Goal: Information Seeking & Learning: Find specific page/section

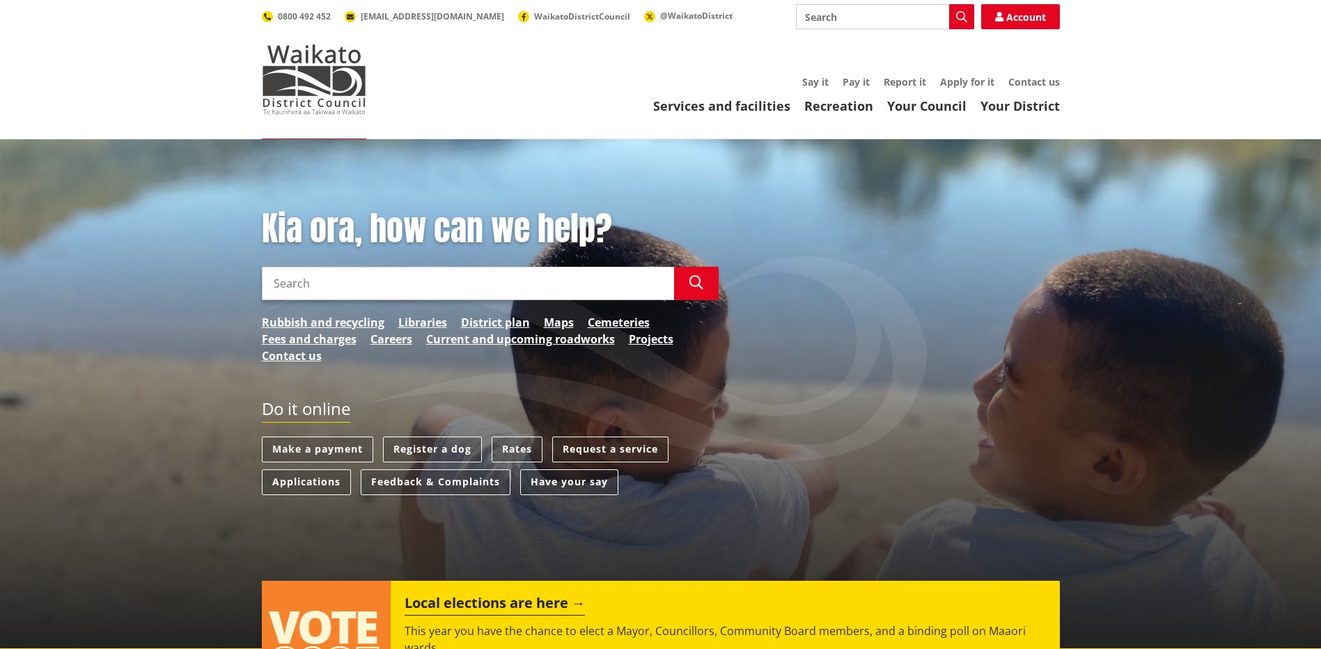
scroll to position [70, 0]
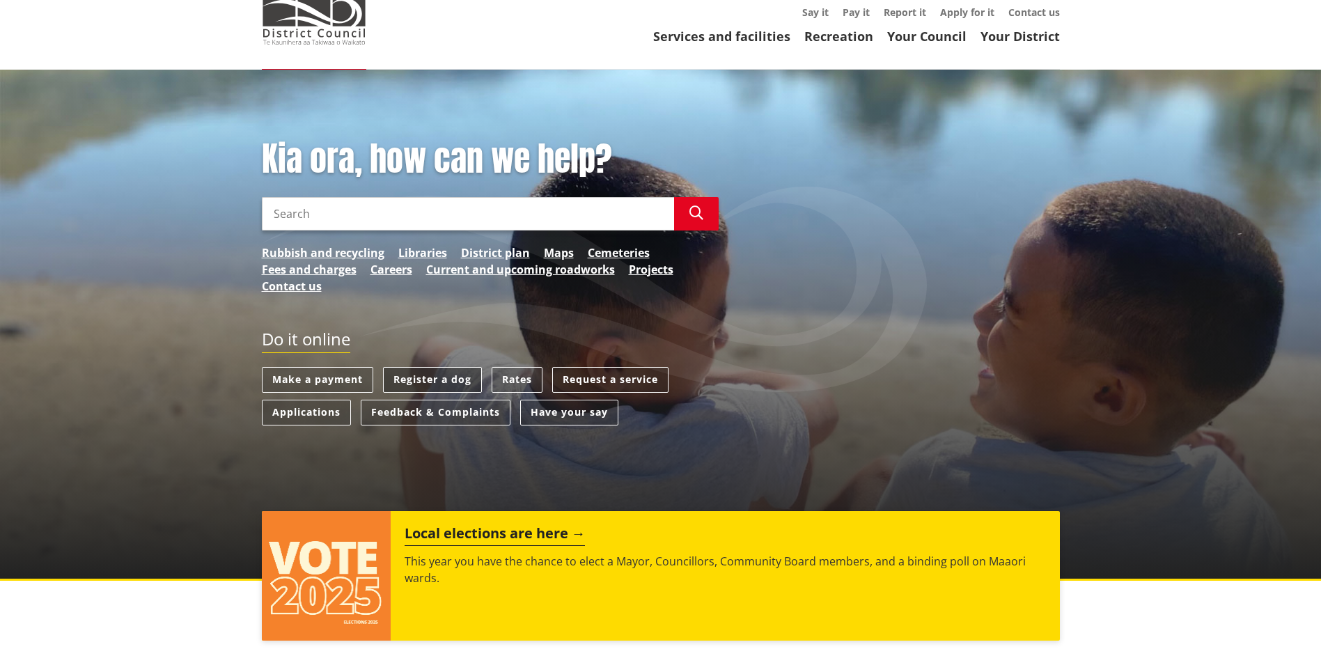
click at [436, 382] on link "Register a dog" at bounding box center [432, 380] width 99 height 26
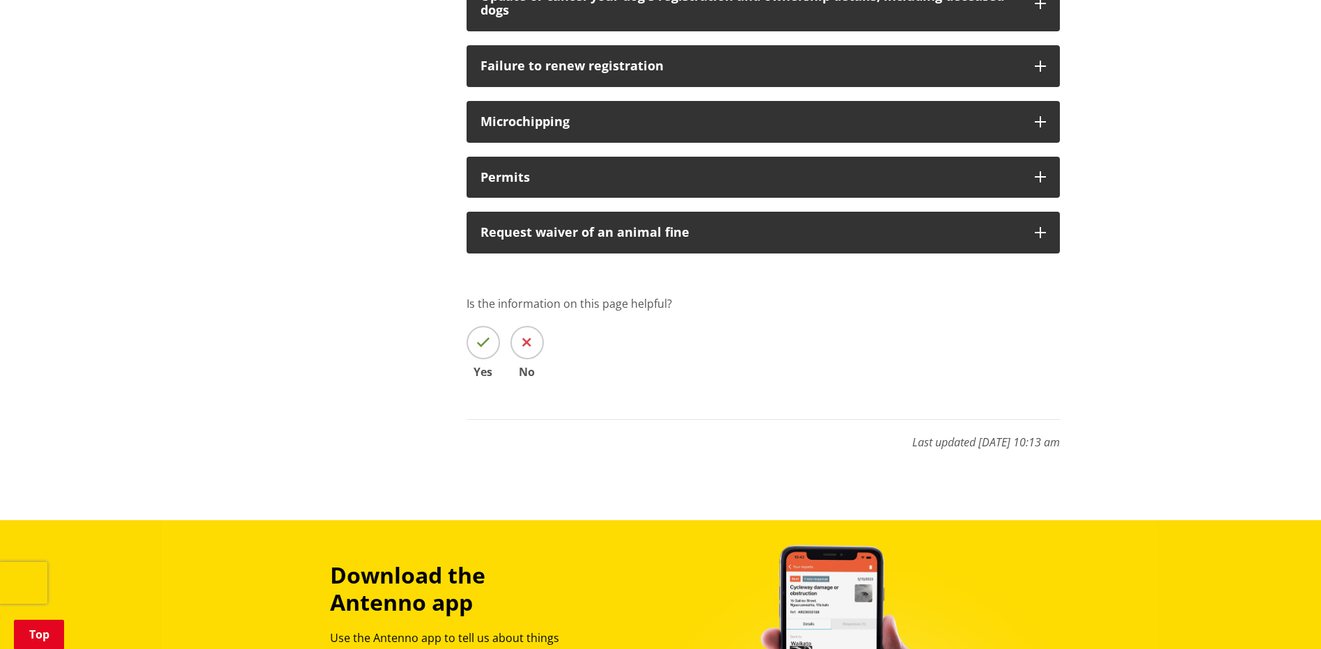
scroll to position [766, 0]
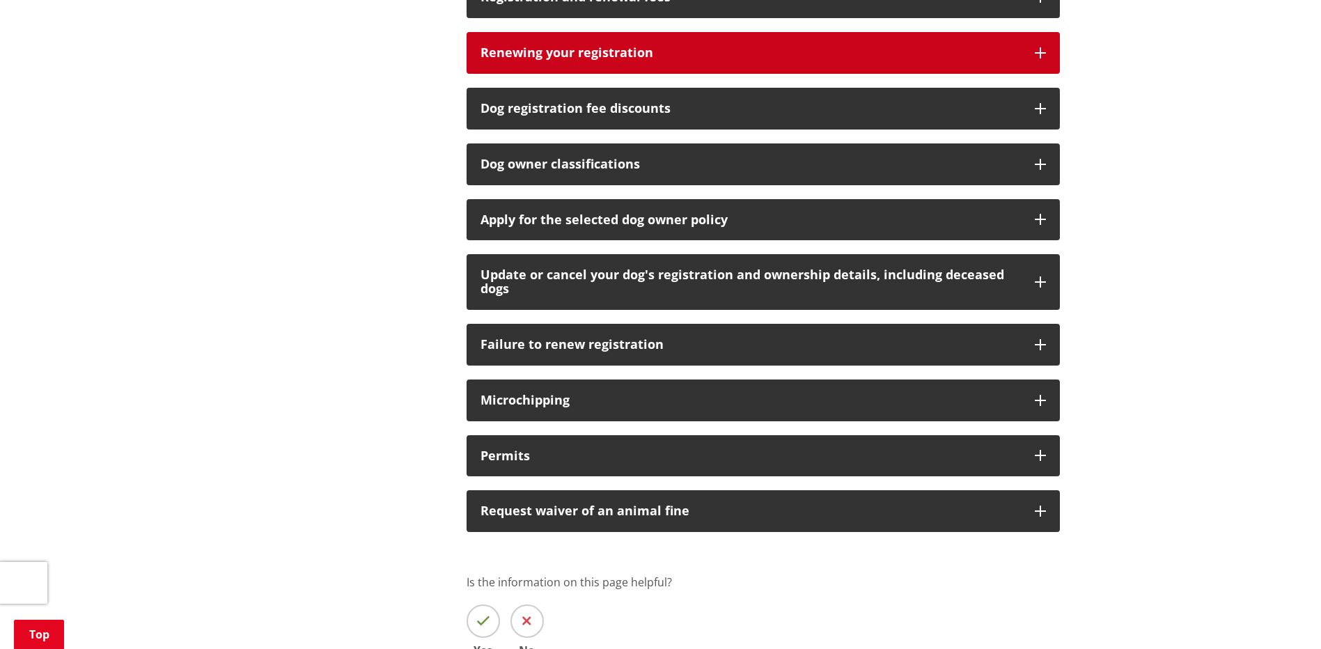
click at [1042, 58] on icon "button" at bounding box center [1040, 52] width 11 height 11
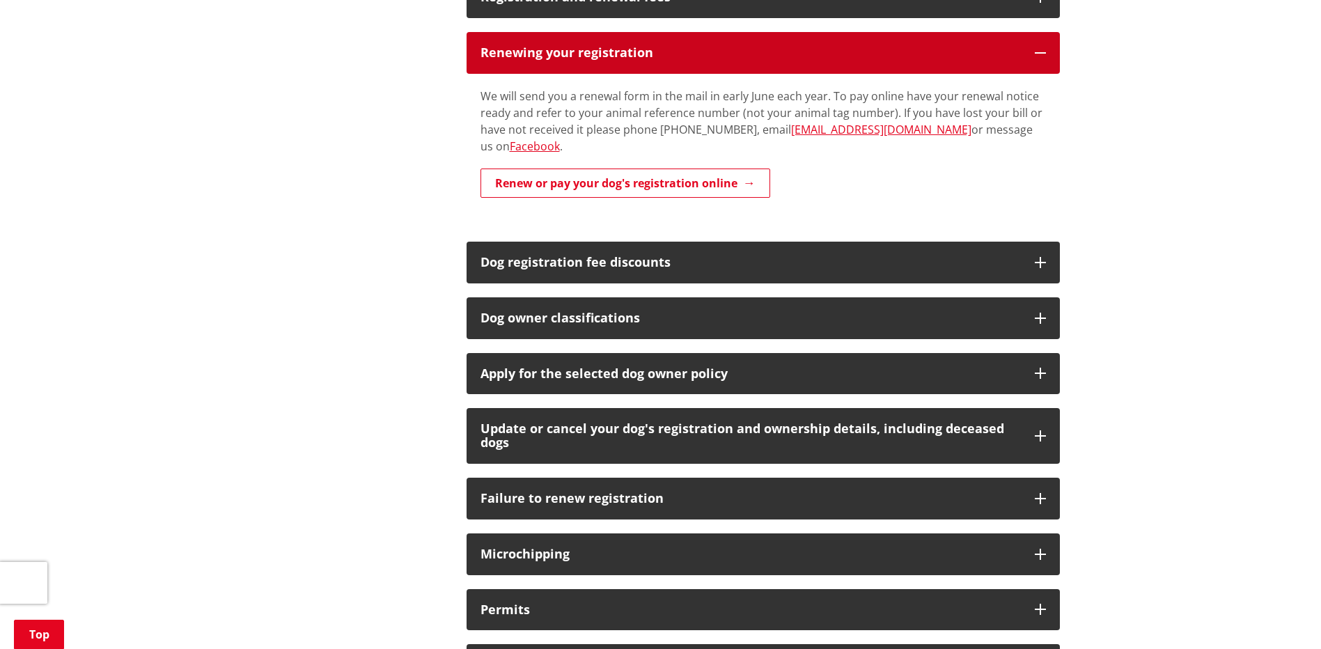
click at [1042, 58] on icon "button" at bounding box center [1040, 52] width 11 height 11
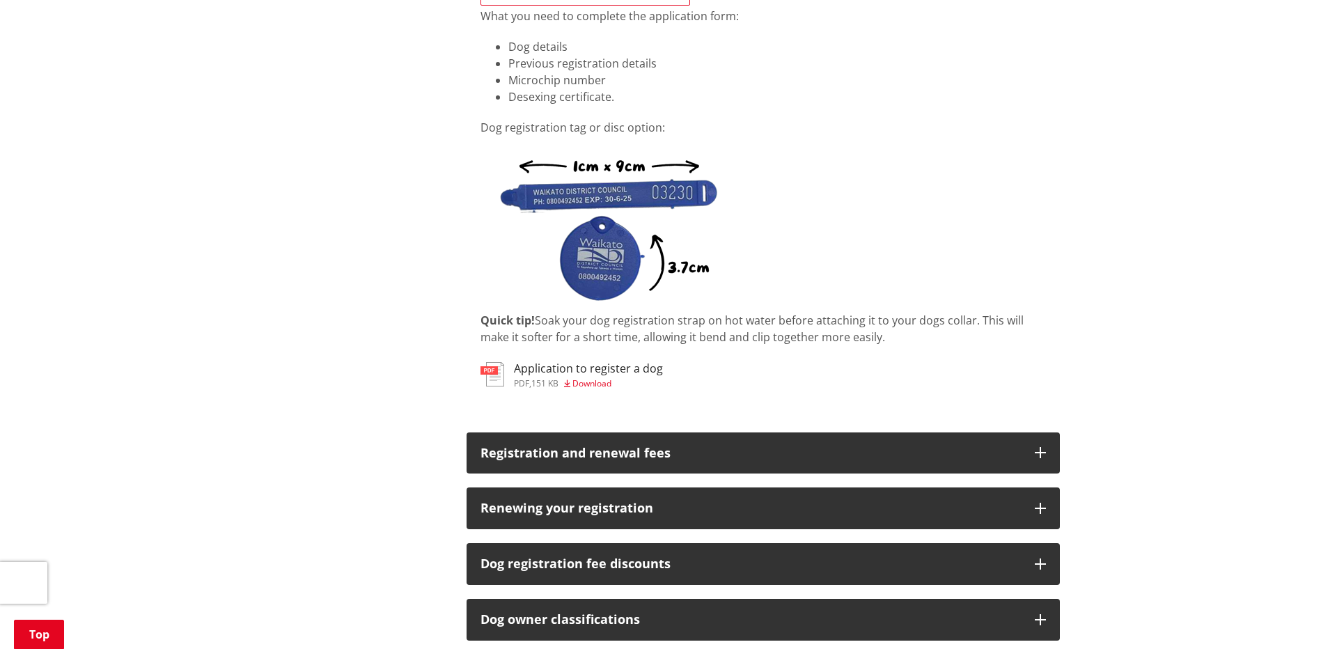
click at [593, 389] on span "Download" at bounding box center [591, 383] width 39 height 12
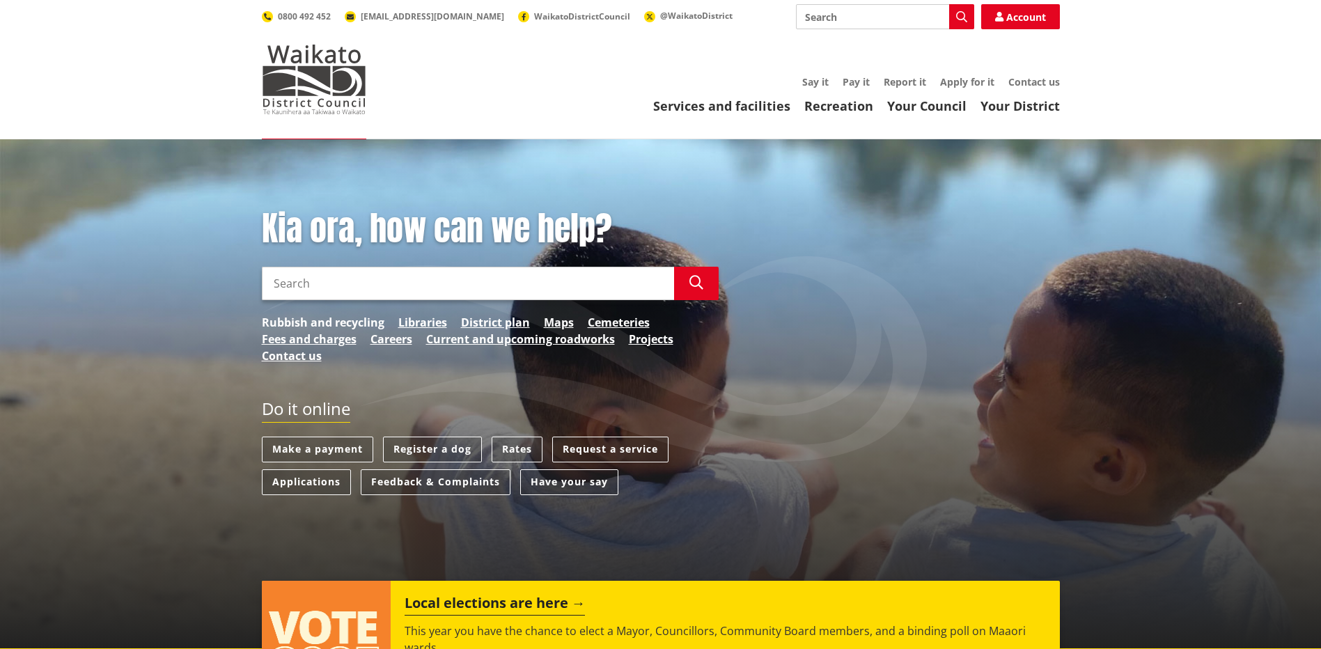
click at [358, 322] on link "Rubbish and recycling" at bounding box center [323, 322] width 123 height 17
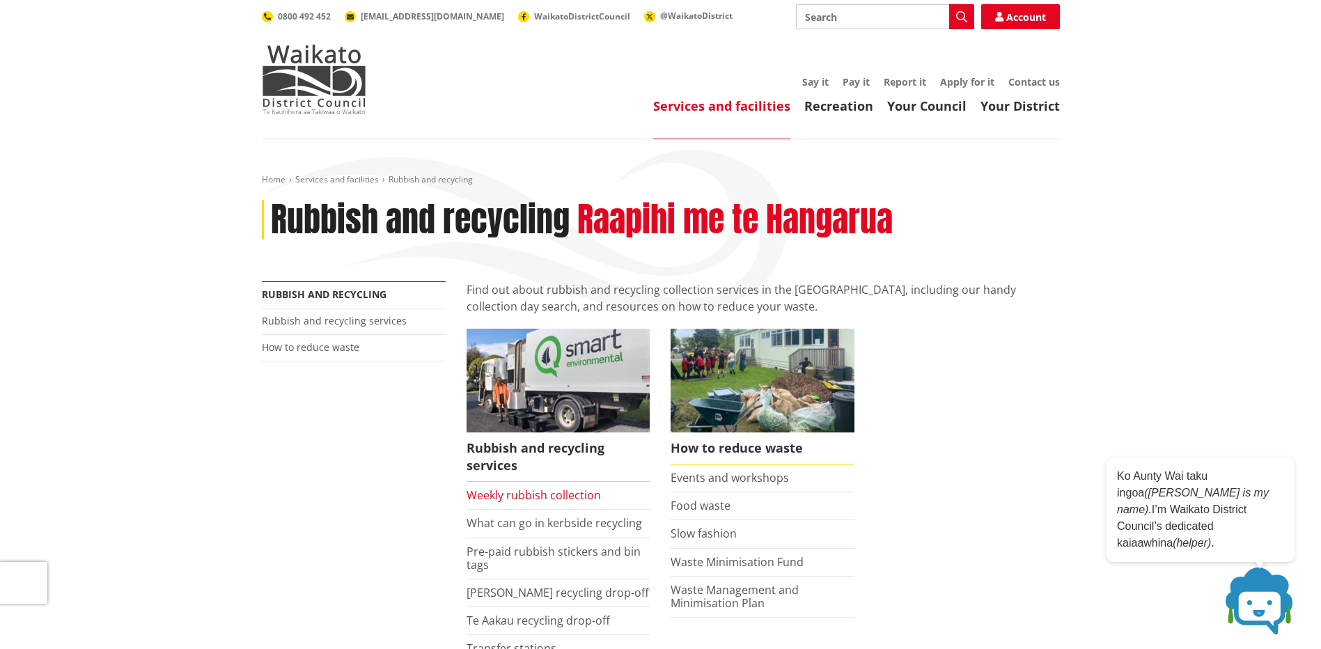
click at [561, 495] on link "Weekly rubbish collection" at bounding box center [534, 494] width 134 height 15
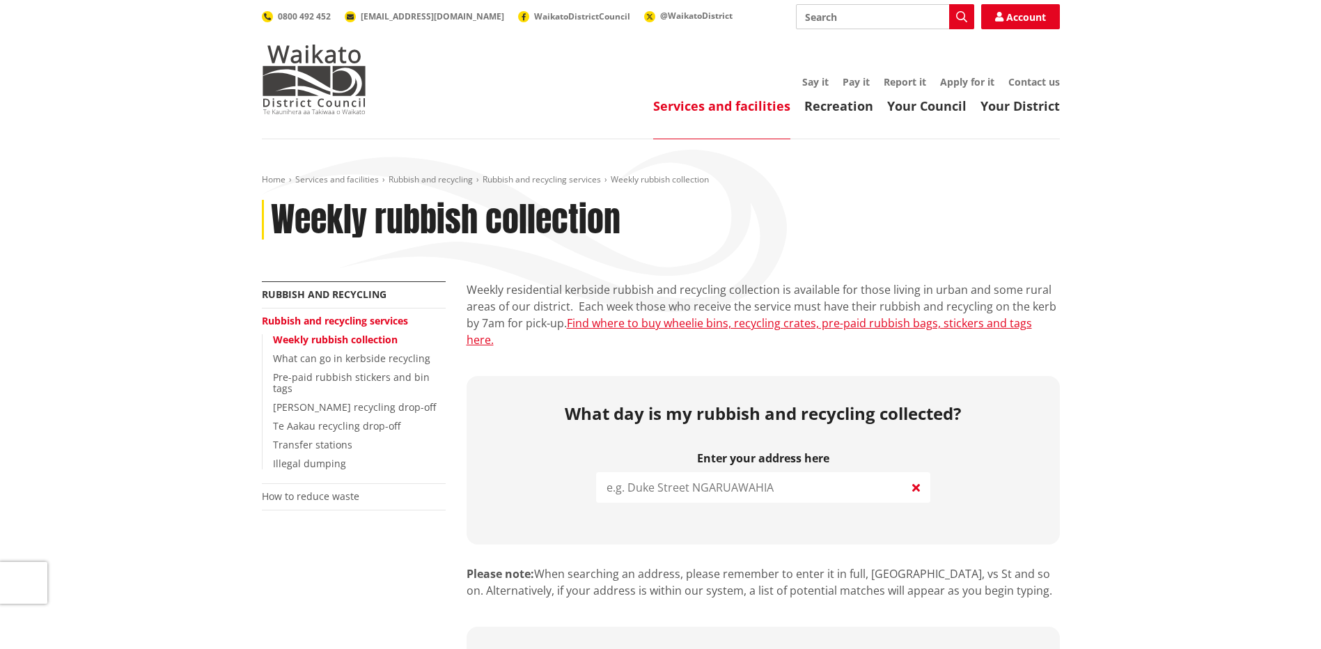
click at [728, 472] on input "search" at bounding box center [763, 487] width 334 height 31
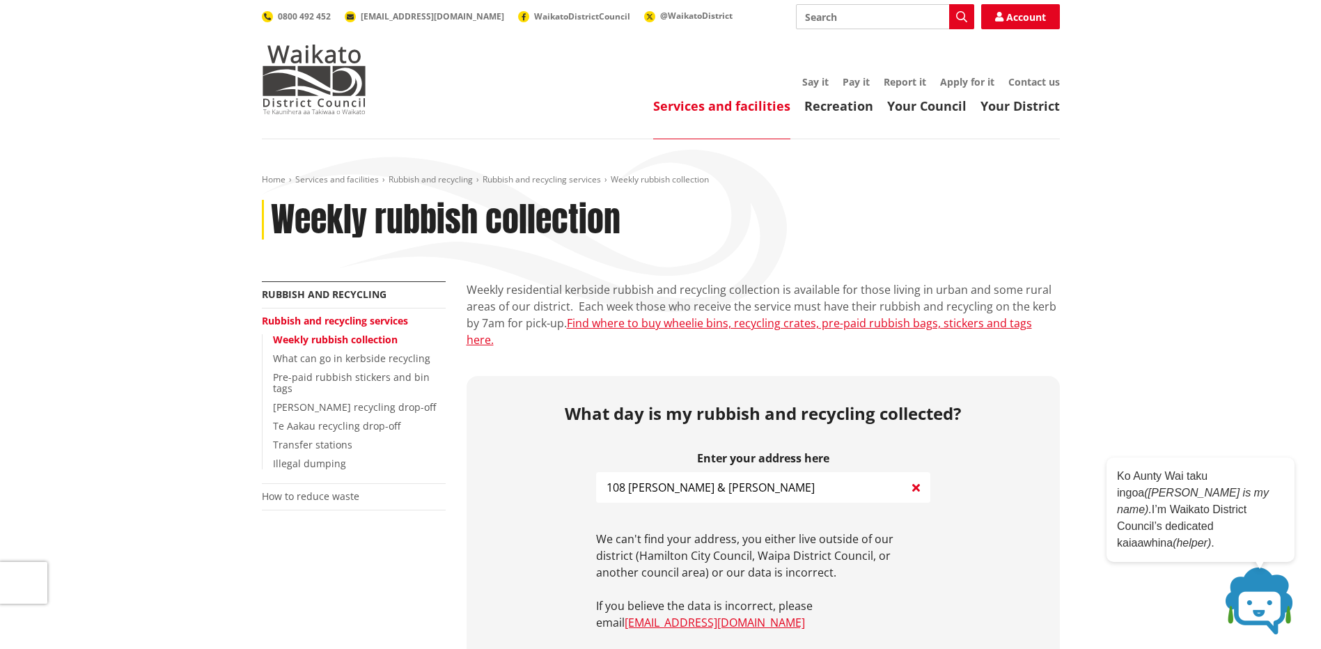
scroll to position [139, 0]
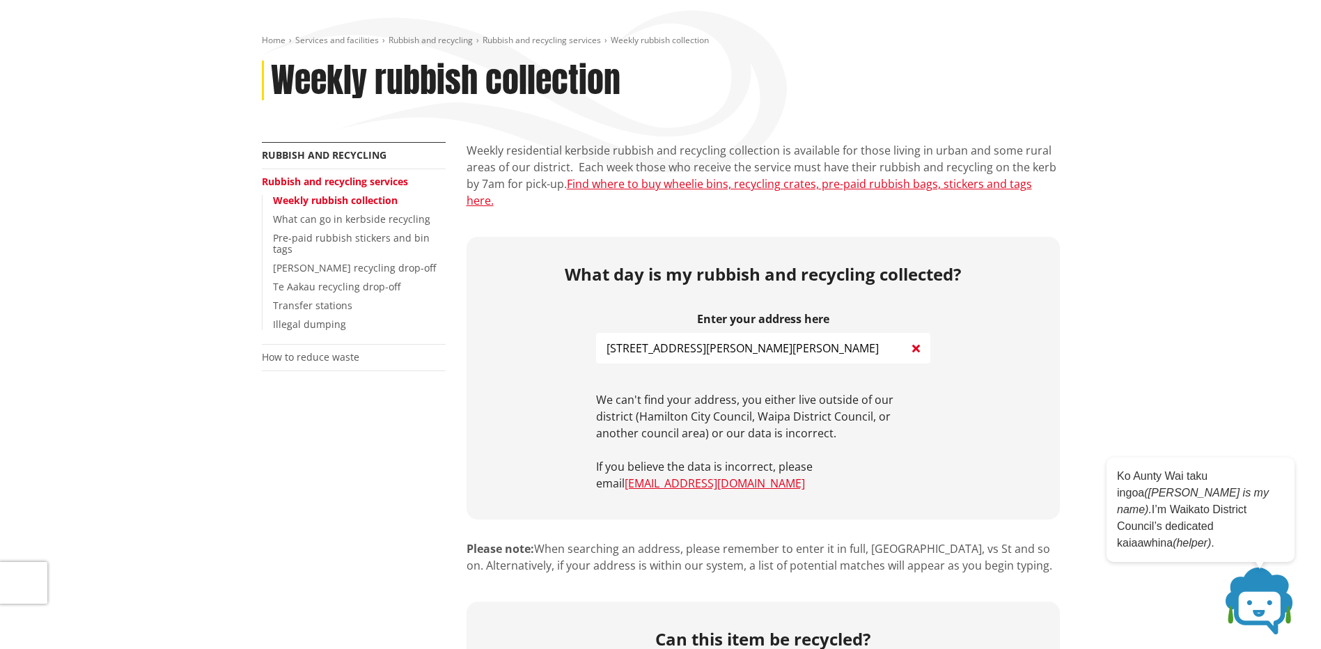
drag, startPoint x: 657, startPoint y: 332, endPoint x: 664, endPoint y: 330, distance: 7.3
click at [658, 333] on input "[STREET_ADDRESS][PERSON_NAME][PERSON_NAME]" at bounding box center [763, 348] width 334 height 31
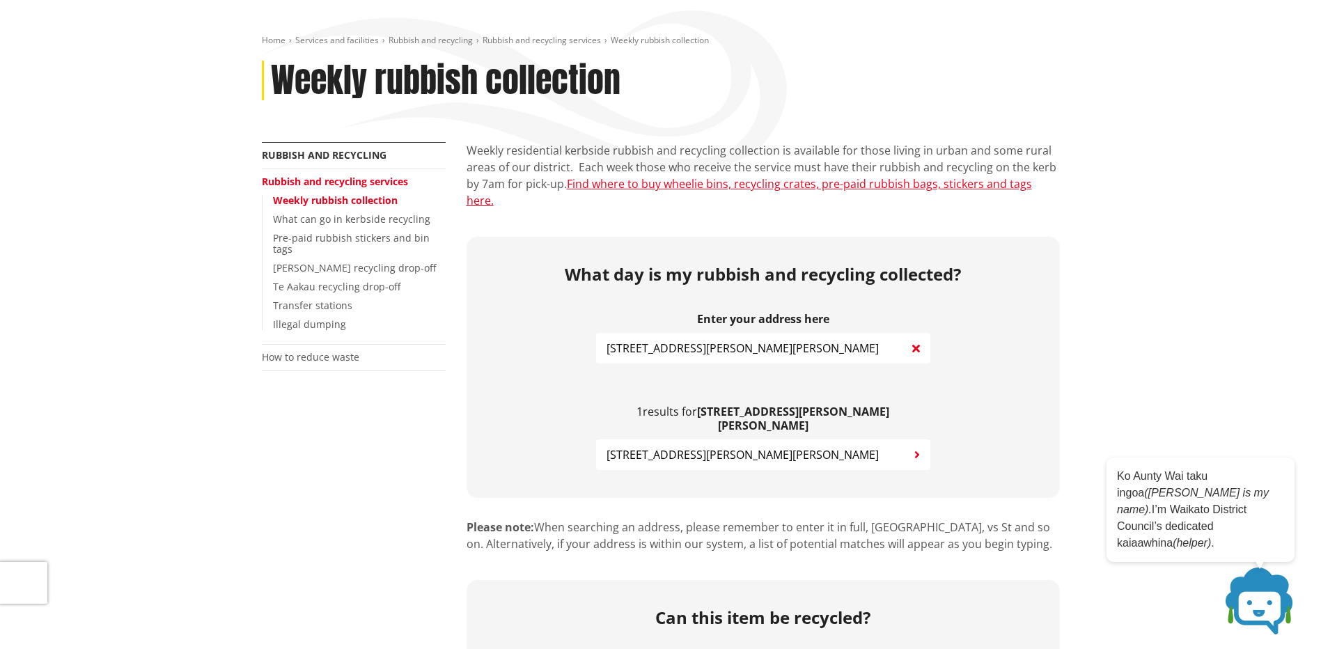
type input "[STREET_ADDRESS][PERSON_NAME][PERSON_NAME]"
click at [758, 446] on span "108 Clark And Denize Road TUAKAU" at bounding box center [743, 454] width 272 height 17
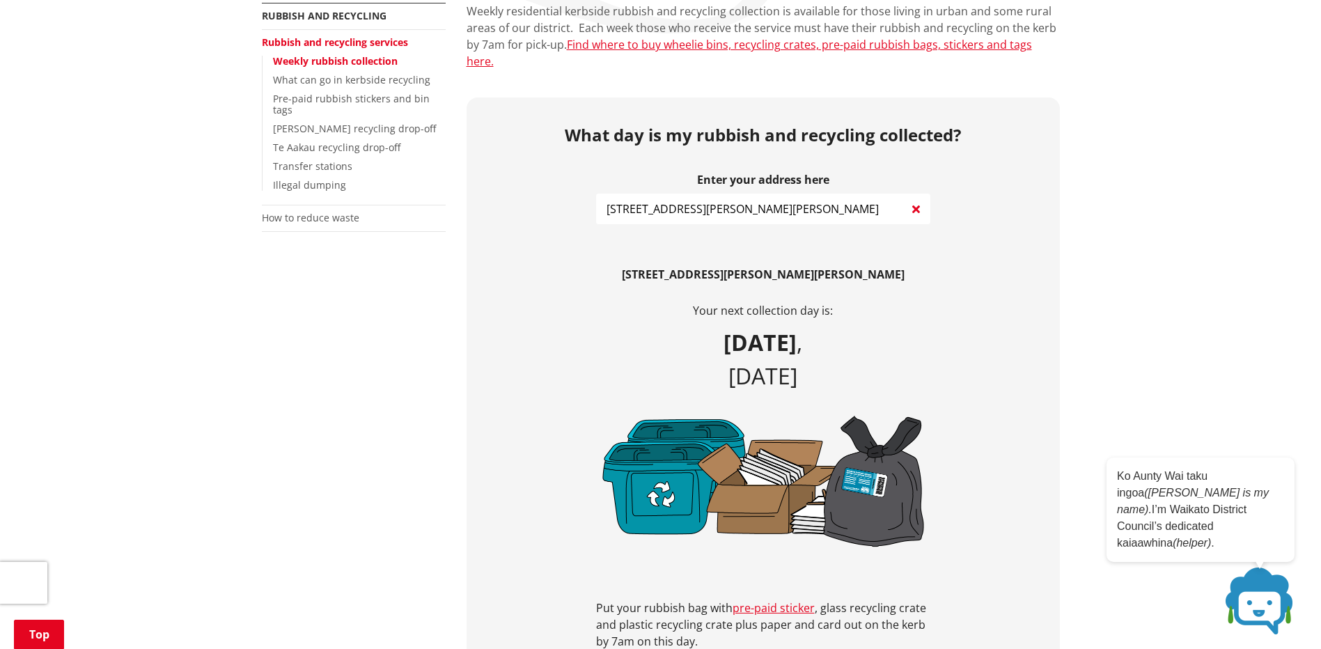
scroll to position [0, 0]
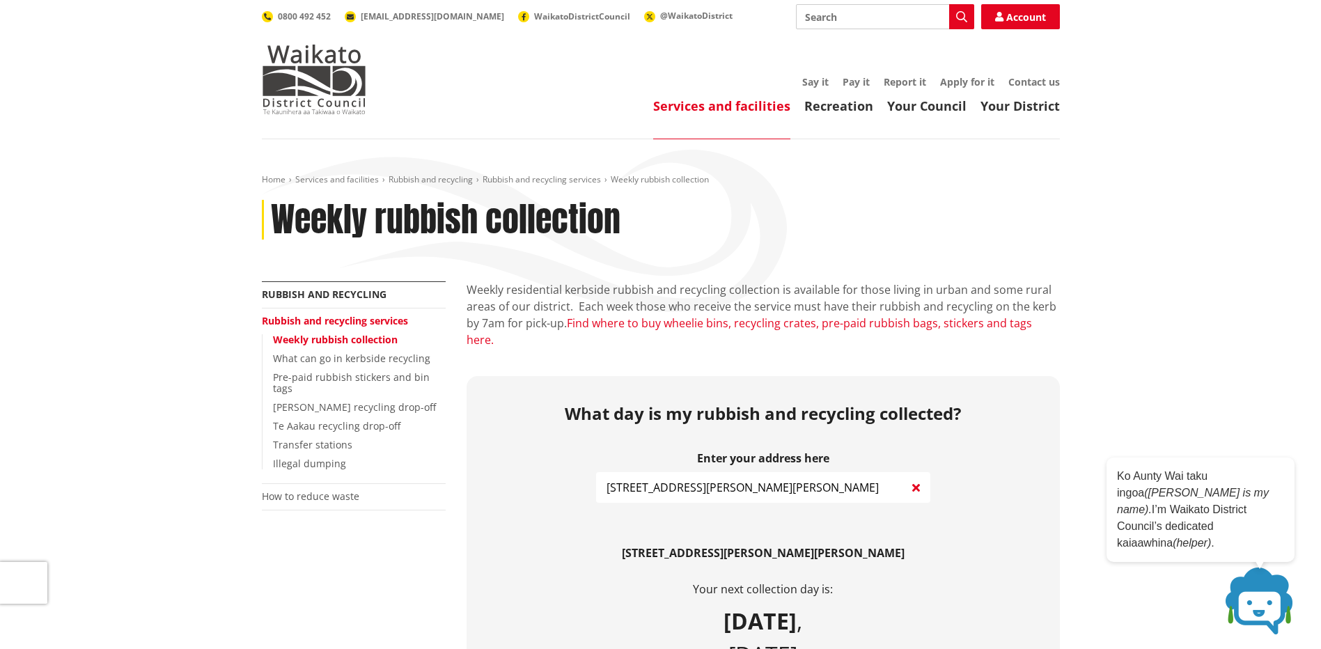
click at [876, 322] on link "Find where to buy wheelie bins, recycling crates, pre-paid rubbish bags, sticke…" at bounding box center [749, 331] width 565 height 32
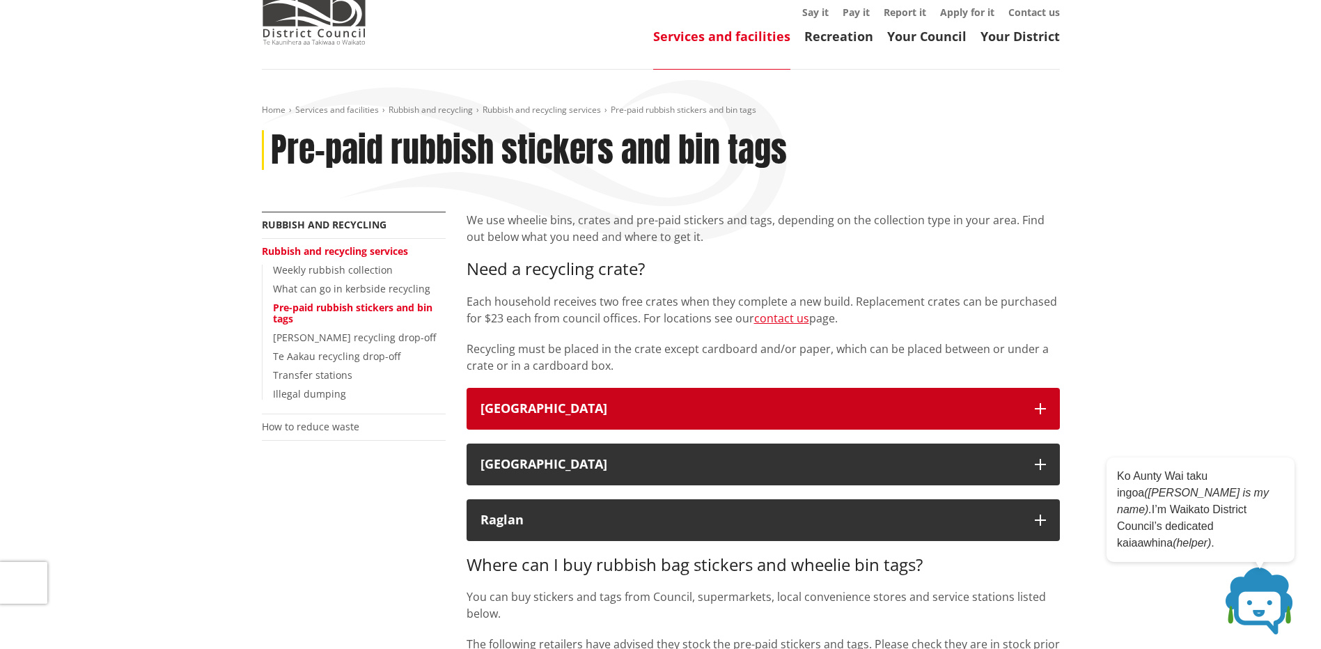
scroll to position [139, 0]
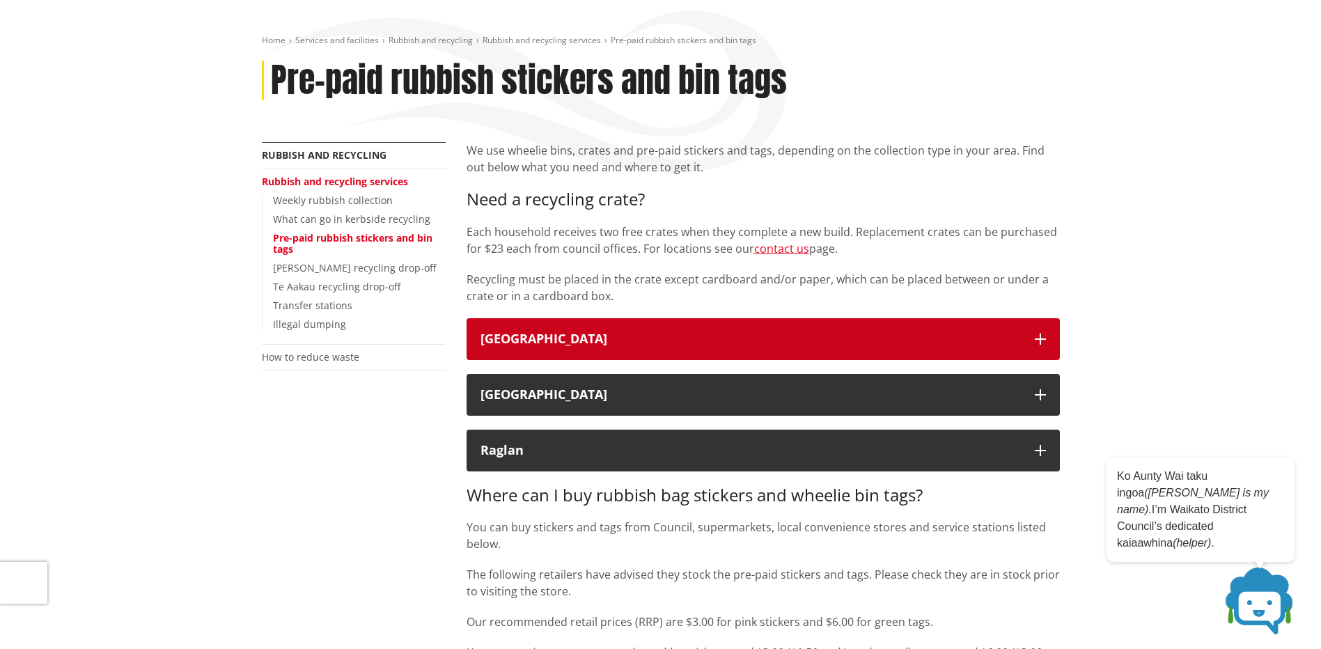
click at [1040, 337] on icon "button" at bounding box center [1040, 339] width 11 height 11
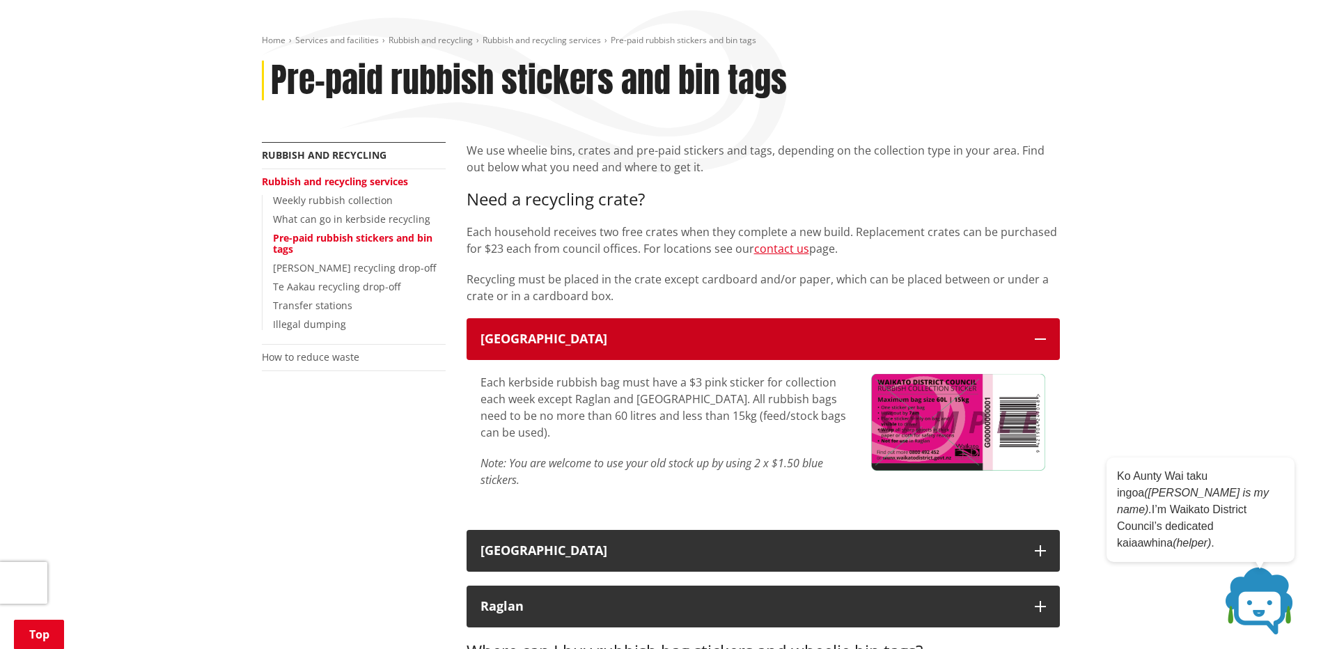
scroll to position [279, 0]
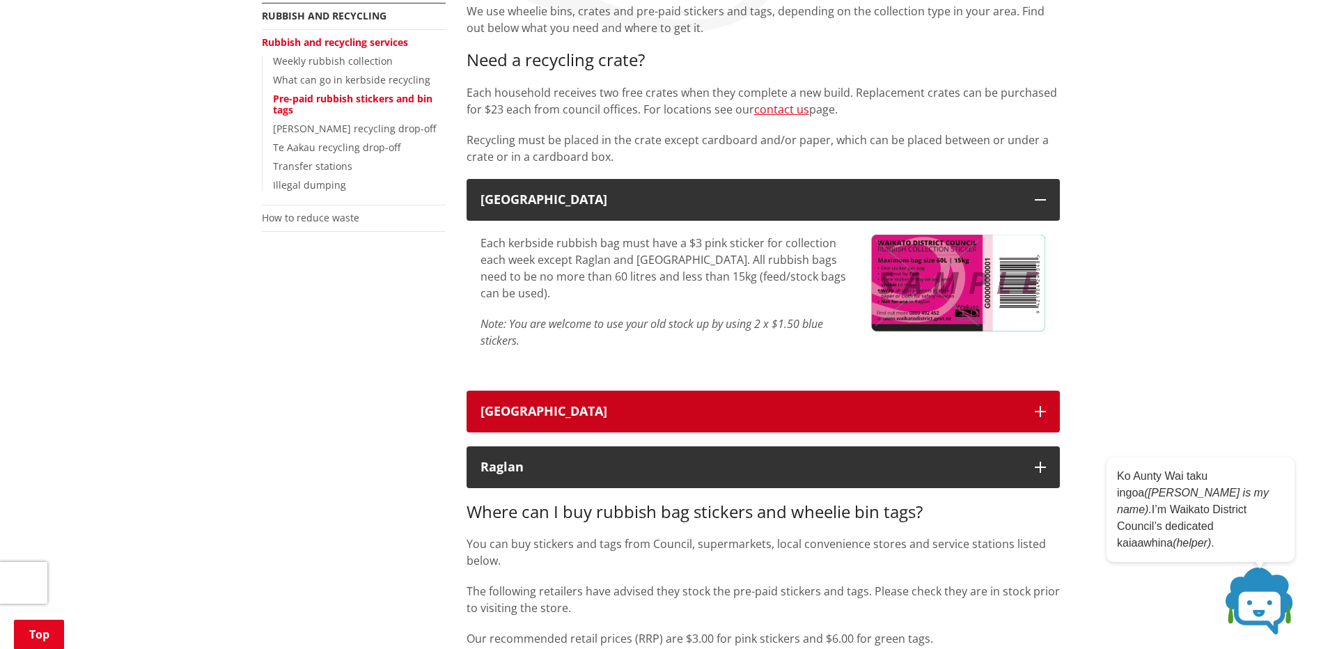
click at [1041, 409] on icon "button" at bounding box center [1040, 411] width 11 height 11
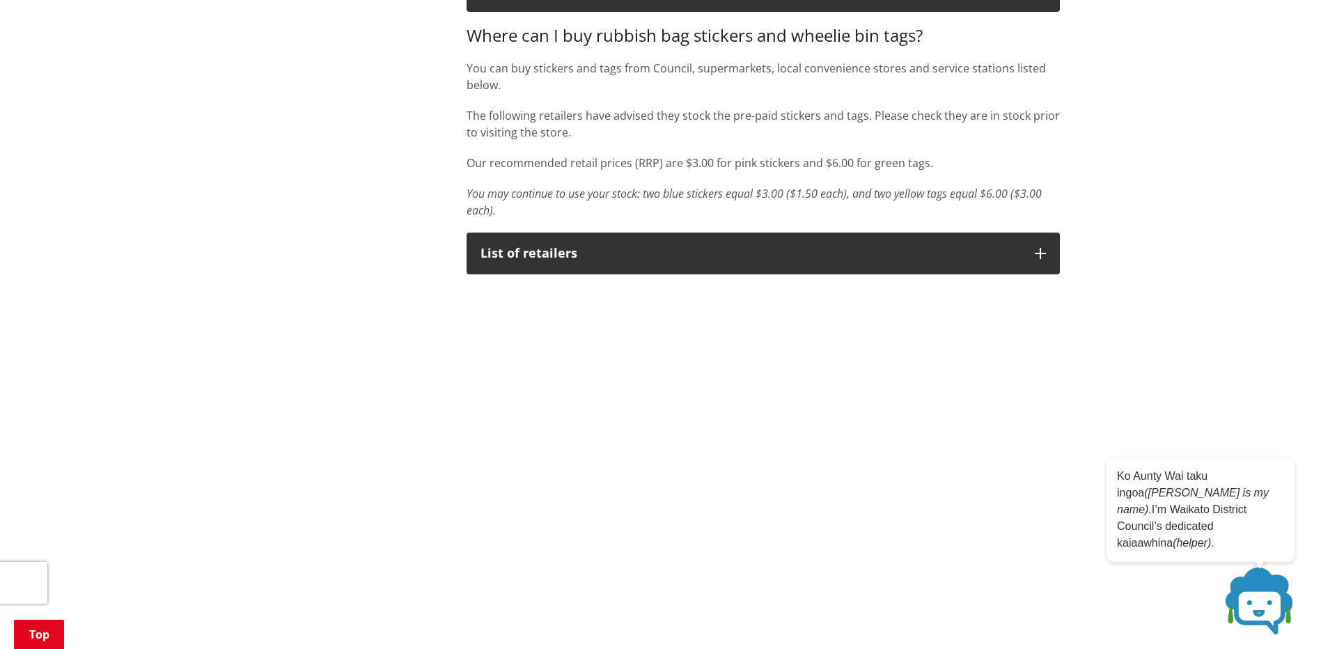
scroll to position [1114, 0]
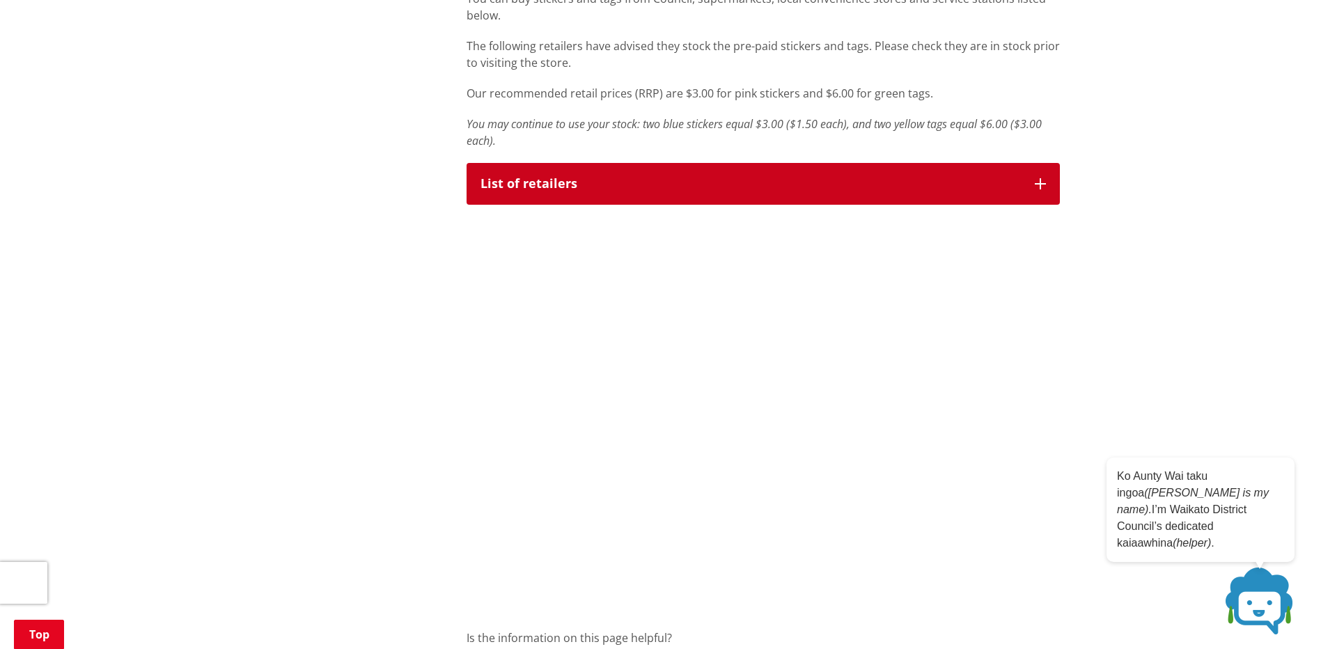
click at [1040, 183] on icon "button" at bounding box center [1040, 183] width 11 height 11
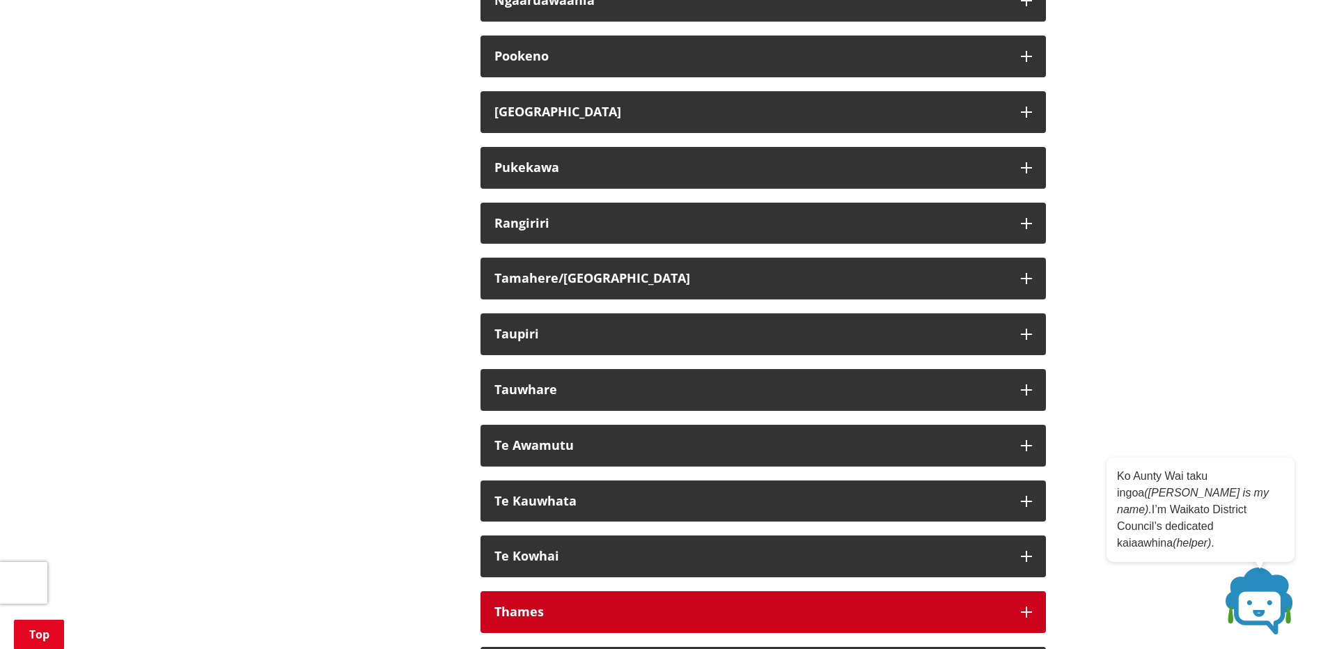
scroll to position [1741, 0]
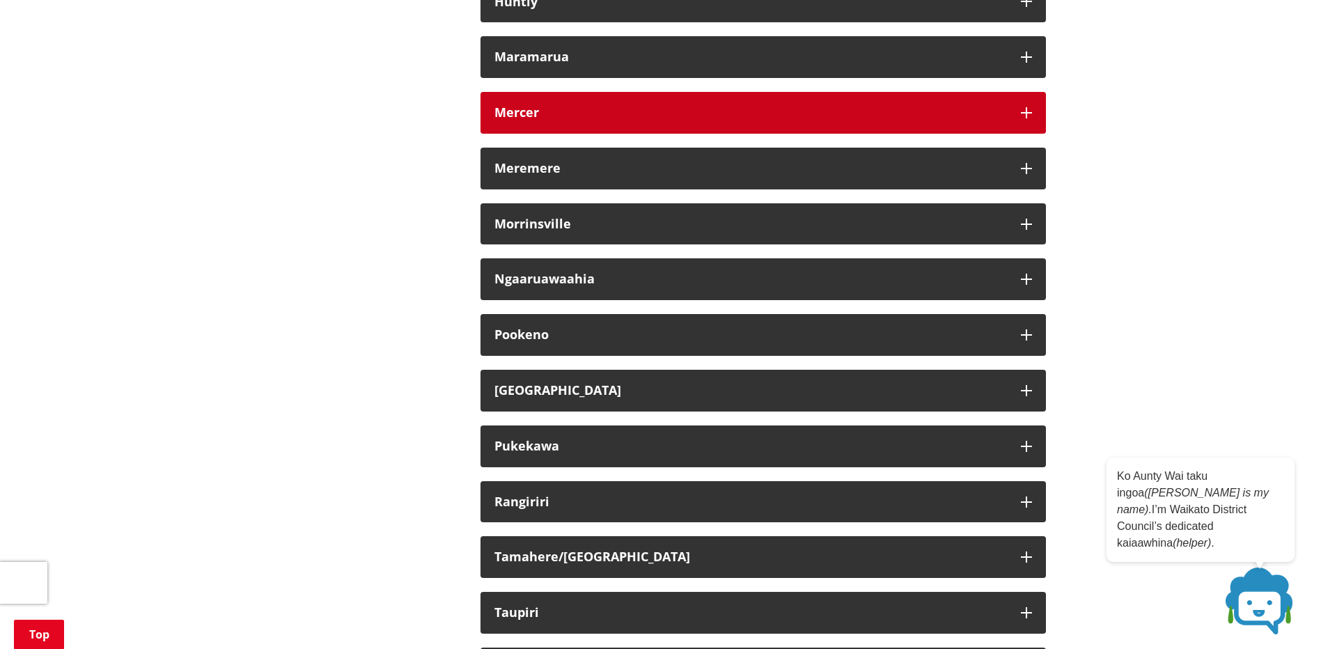
click at [1022, 111] on icon "button" at bounding box center [1026, 112] width 11 height 11
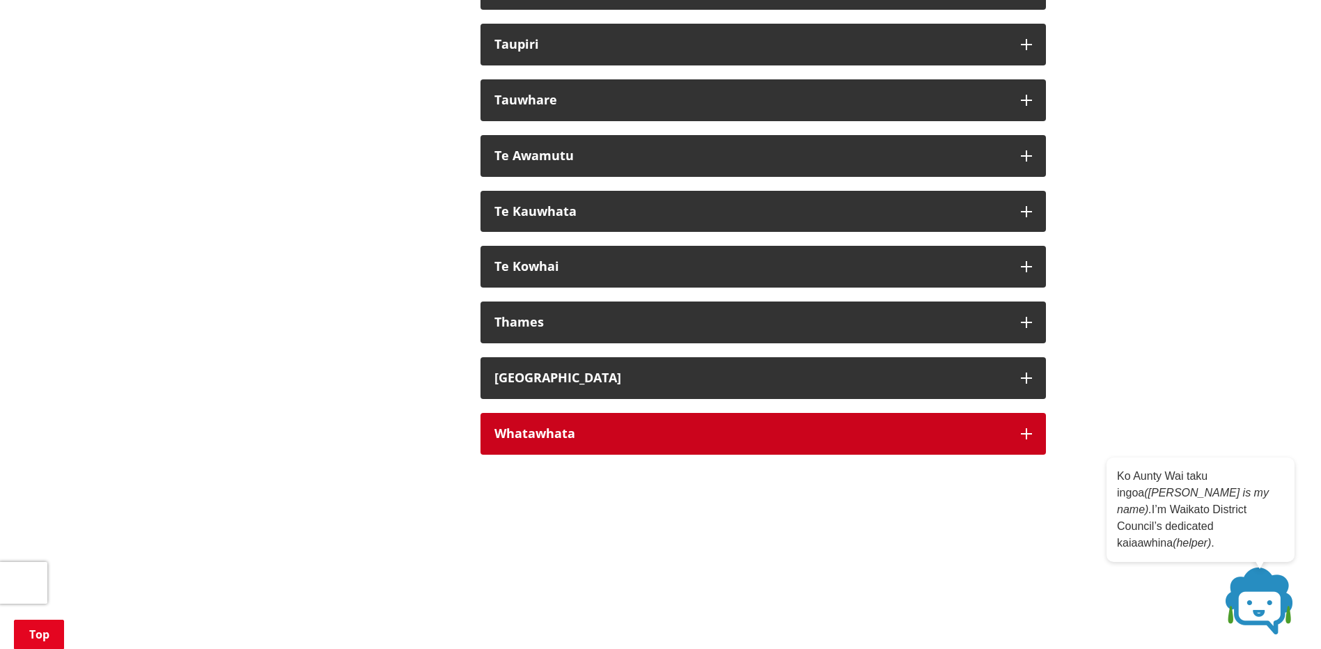
scroll to position [2437, 0]
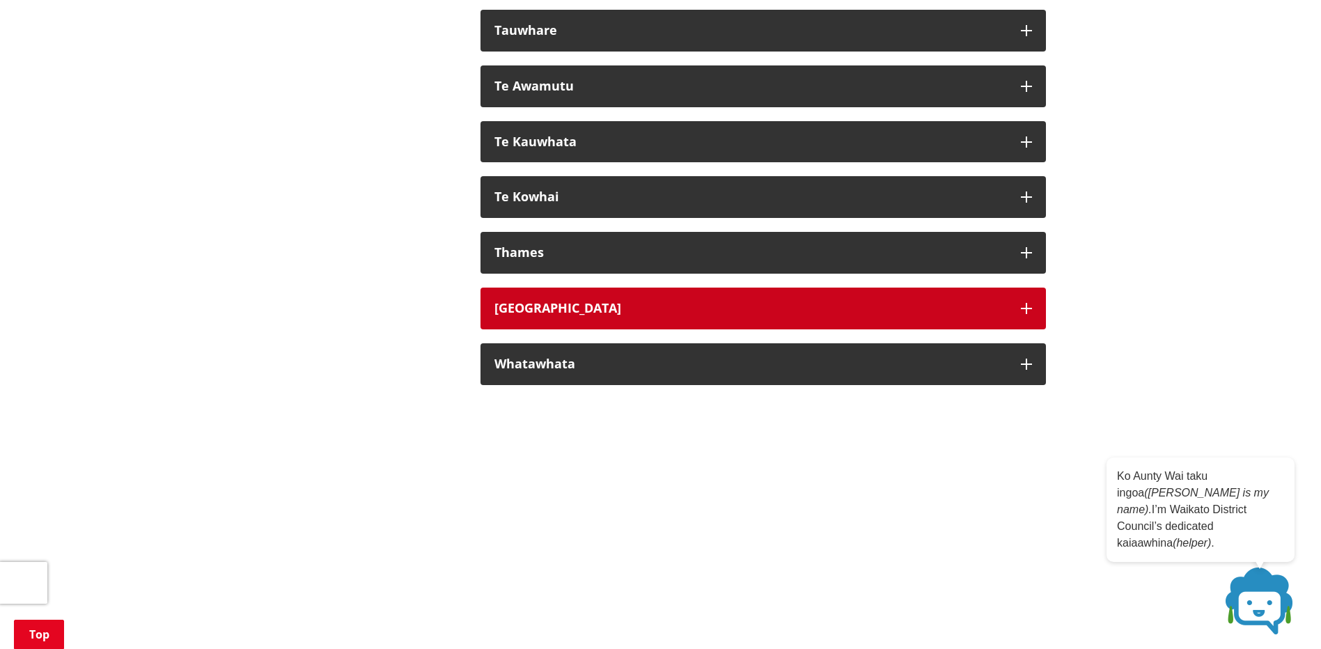
click at [1026, 306] on icon "button" at bounding box center [1026, 308] width 11 height 11
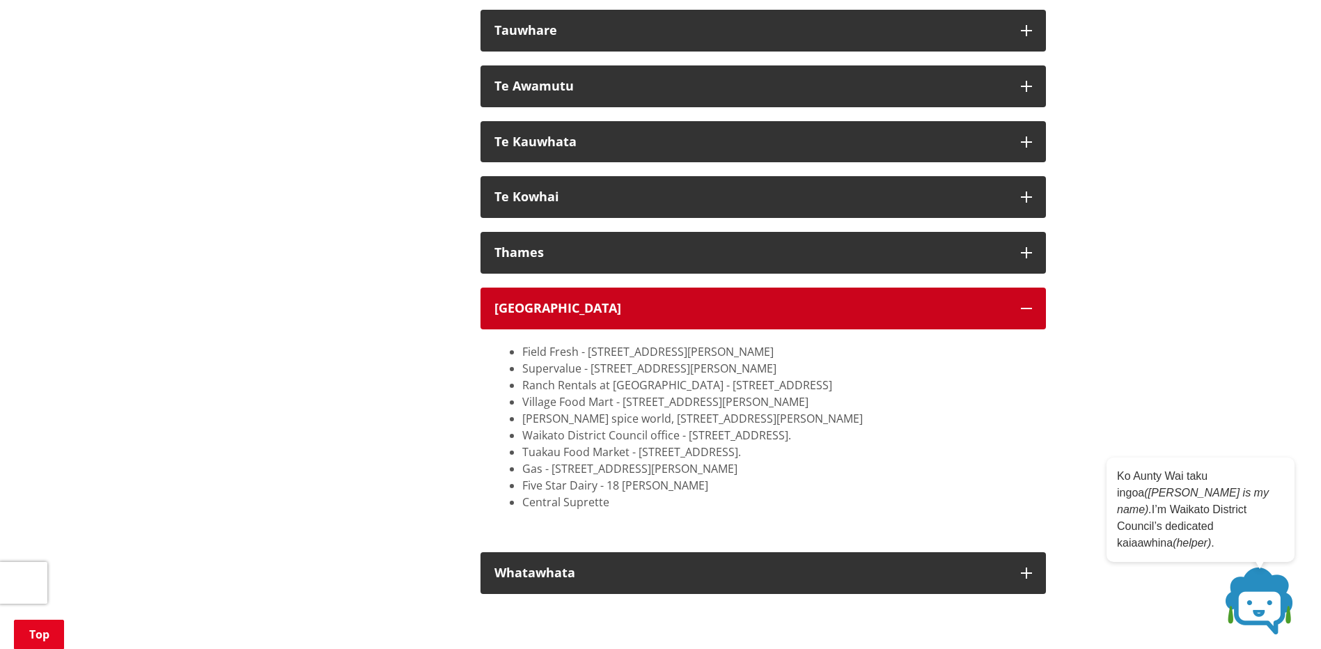
click at [1024, 306] on icon "button" at bounding box center [1026, 308] width 11 height 11
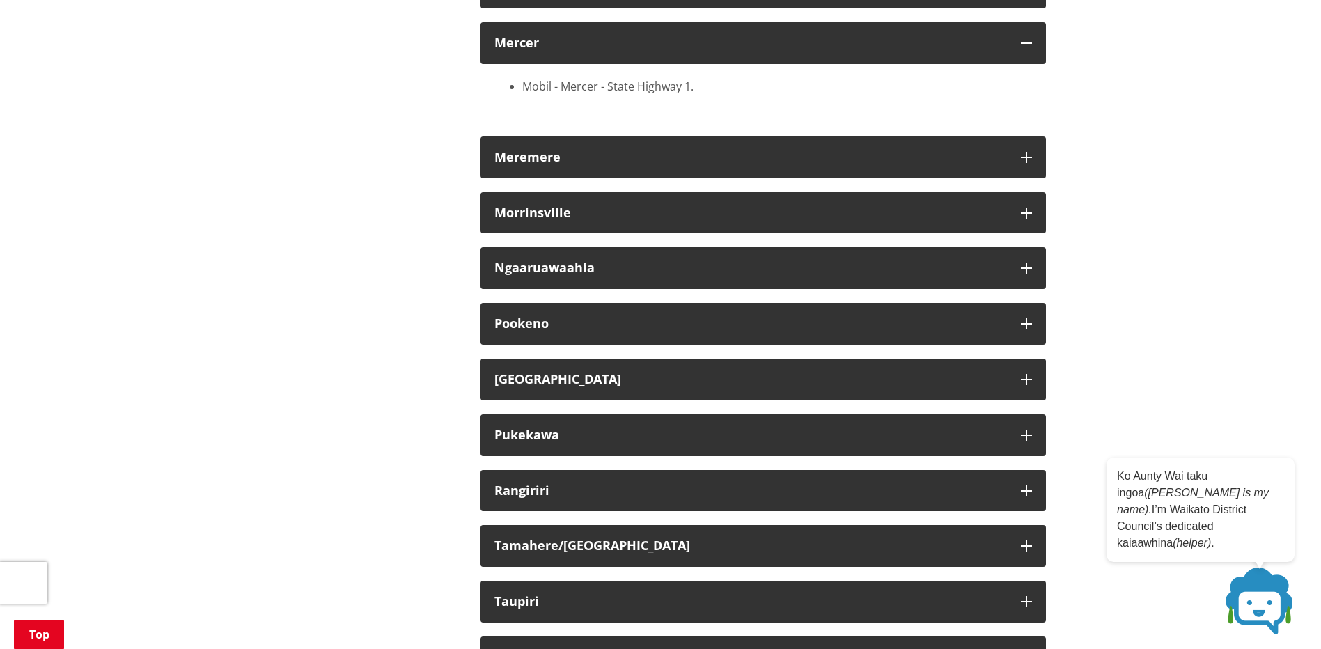
scroll to position [1741, 0]
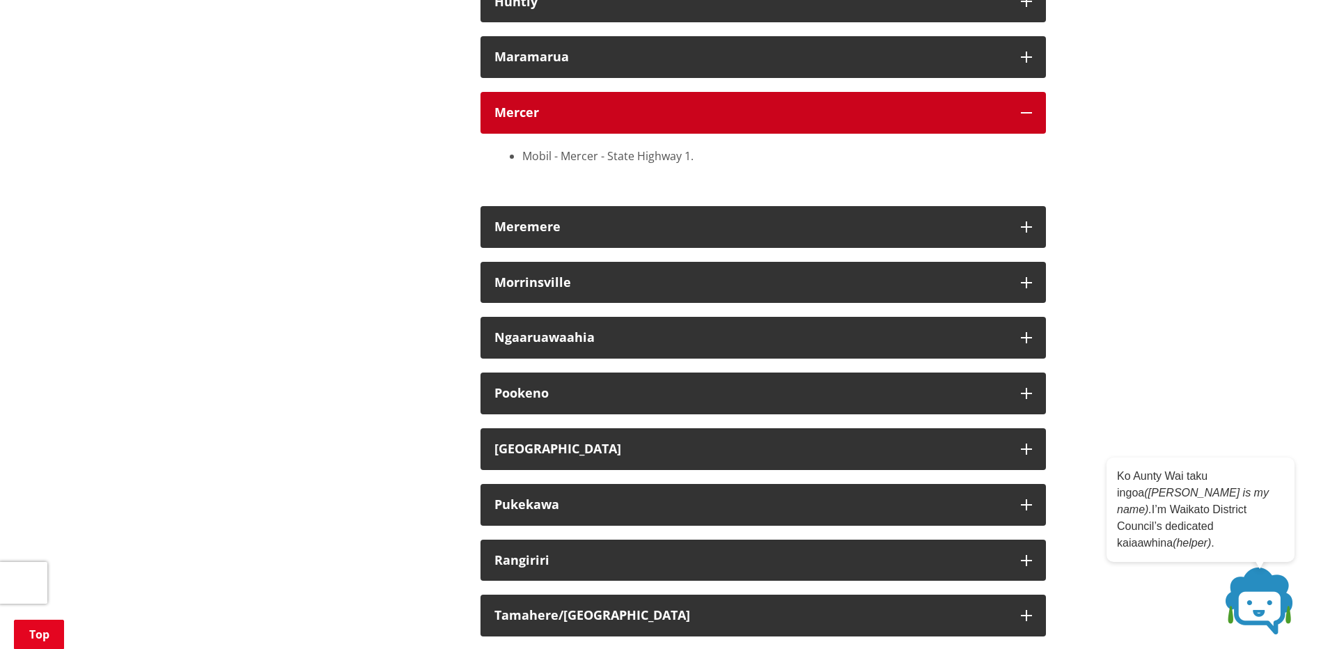
click at [1024, 112] on icon "button" at bounding box center [1026, 112] width 11 height 11
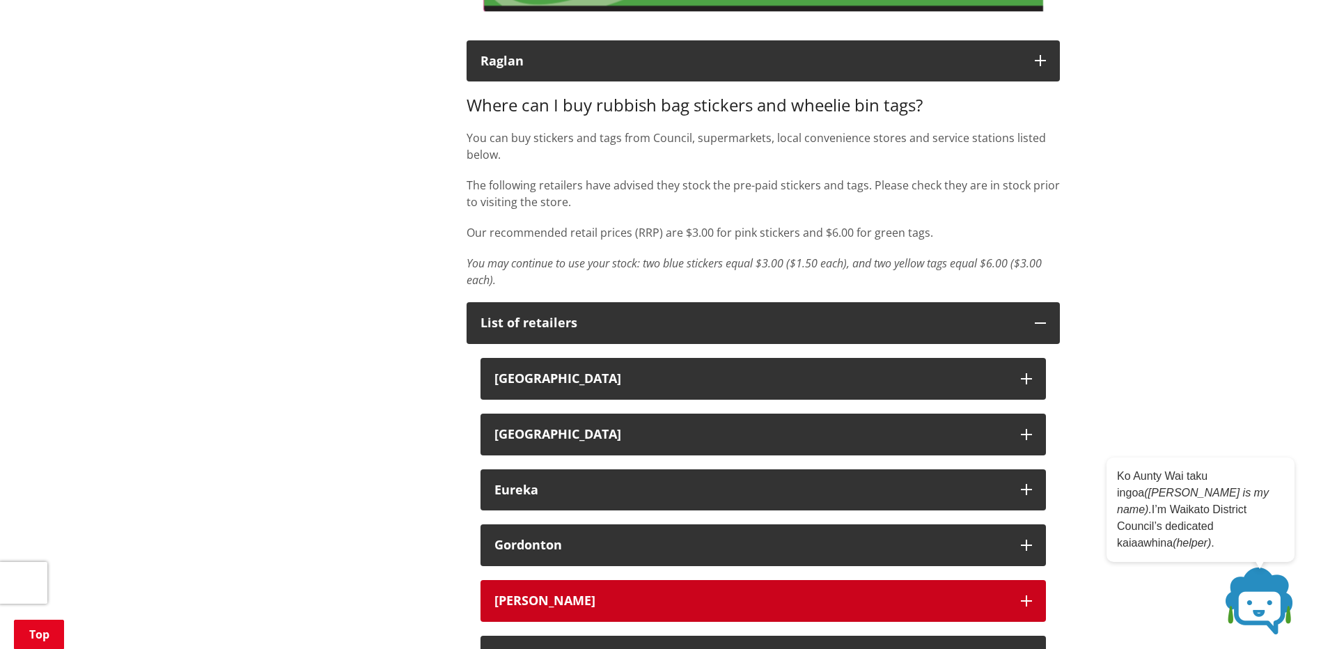
scroll to position [696, 0]
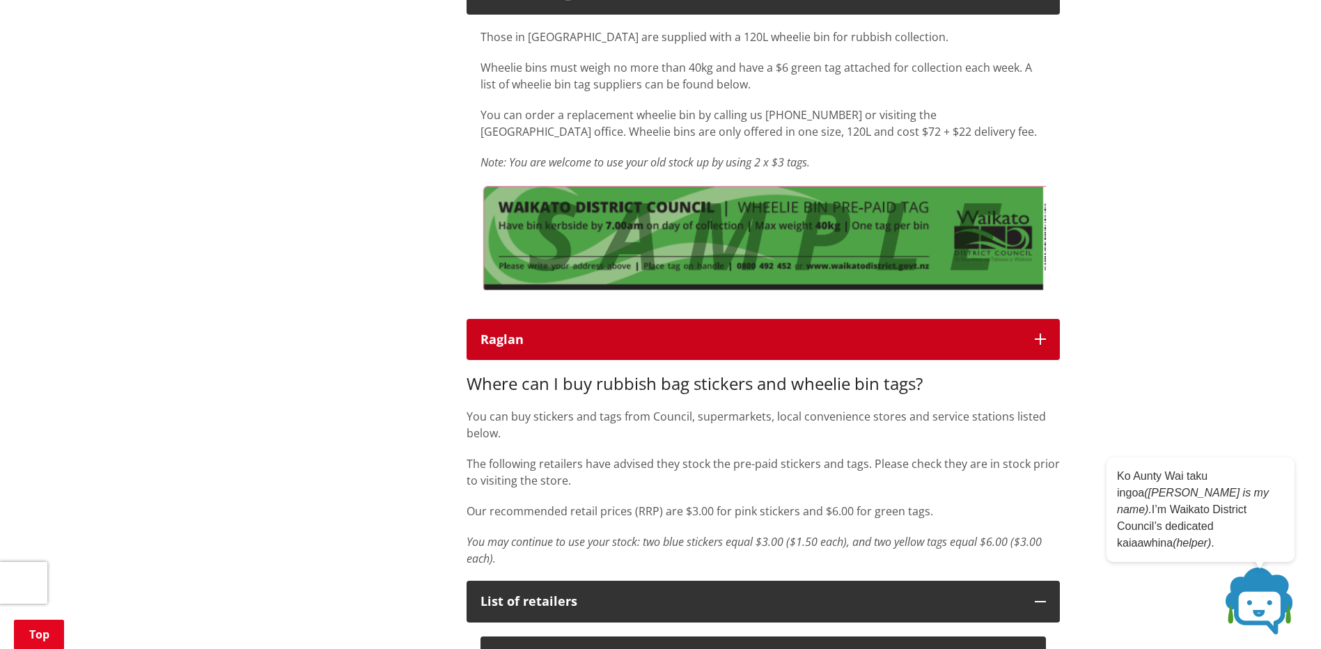
click at [1042, 338] on icon "button" at bounding box center [1040, 339] width 11 height 11
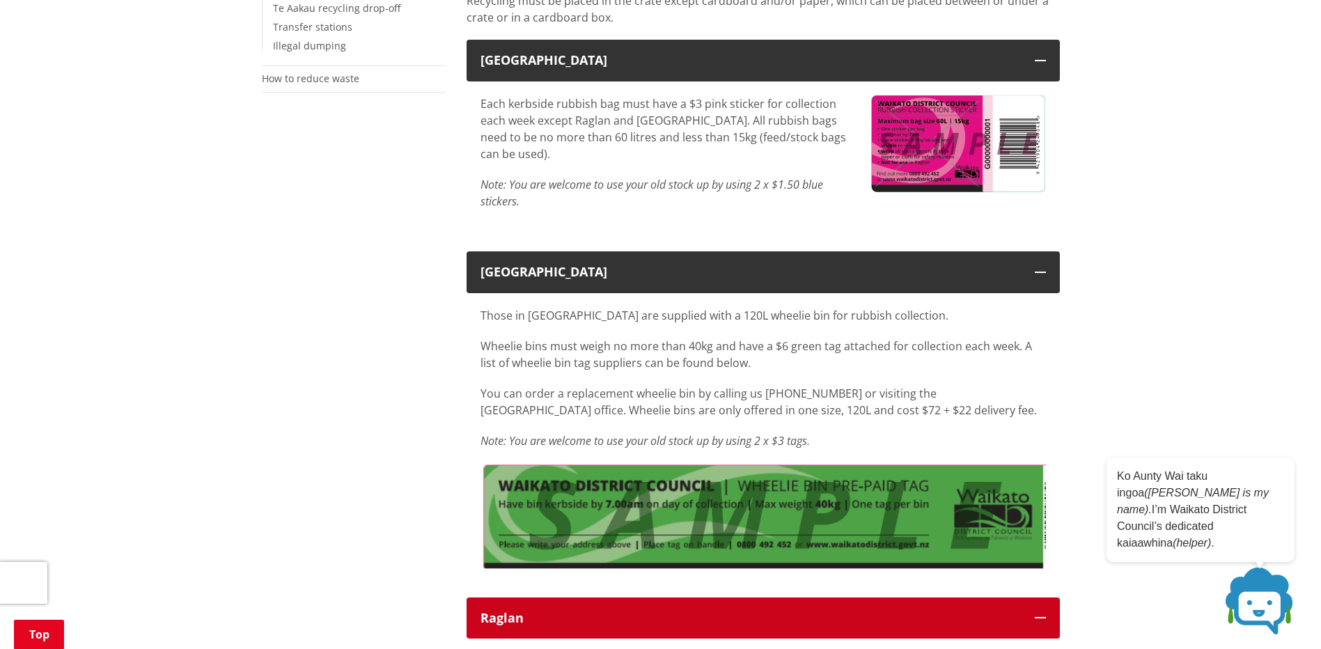
scroll to position [348, 0]
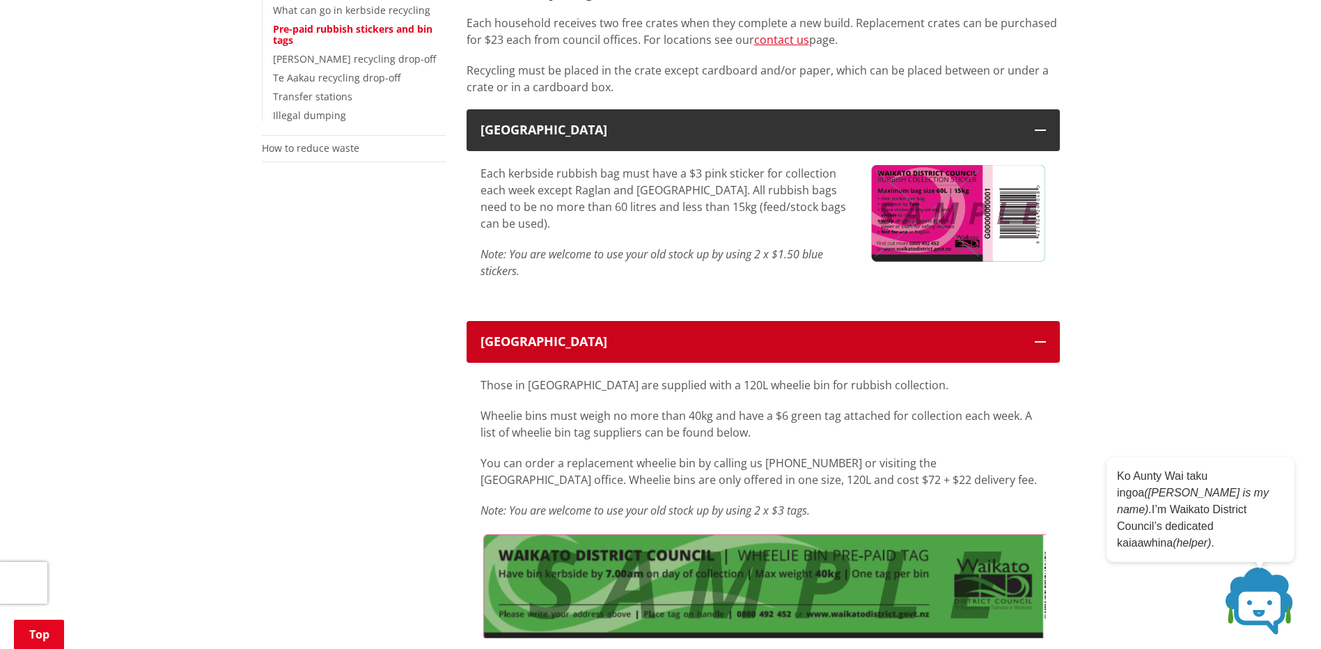
click at [1039, 338] on icon "button" at bounding box center [1040, 341] width 11 height 11
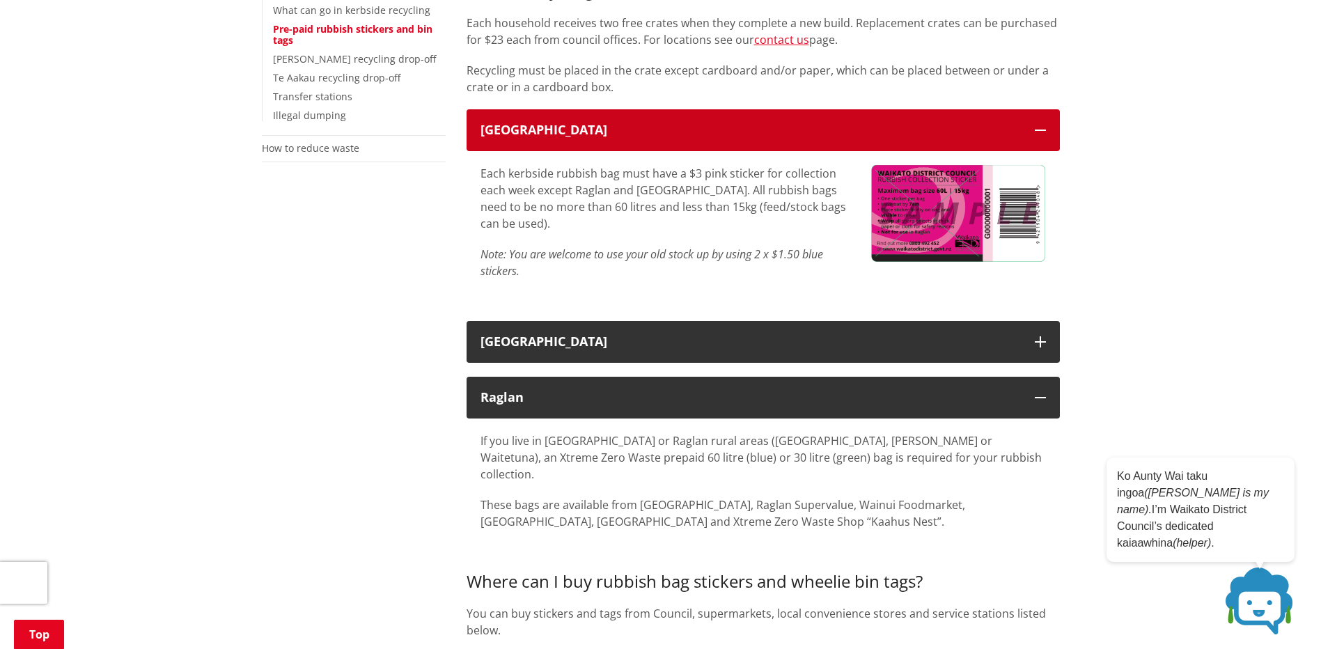
click at [1039, 127] on icon "button" at bounding box center [1040, 130] width 11 height 11
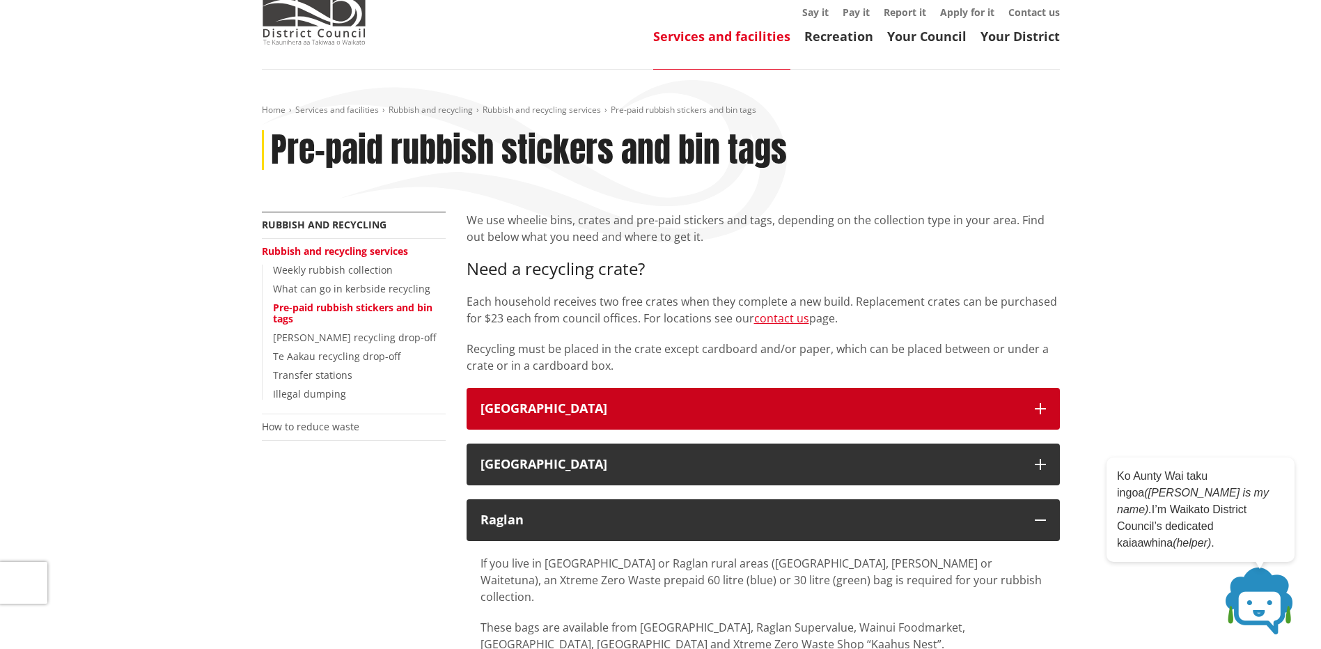
scroll to position [0, 0]
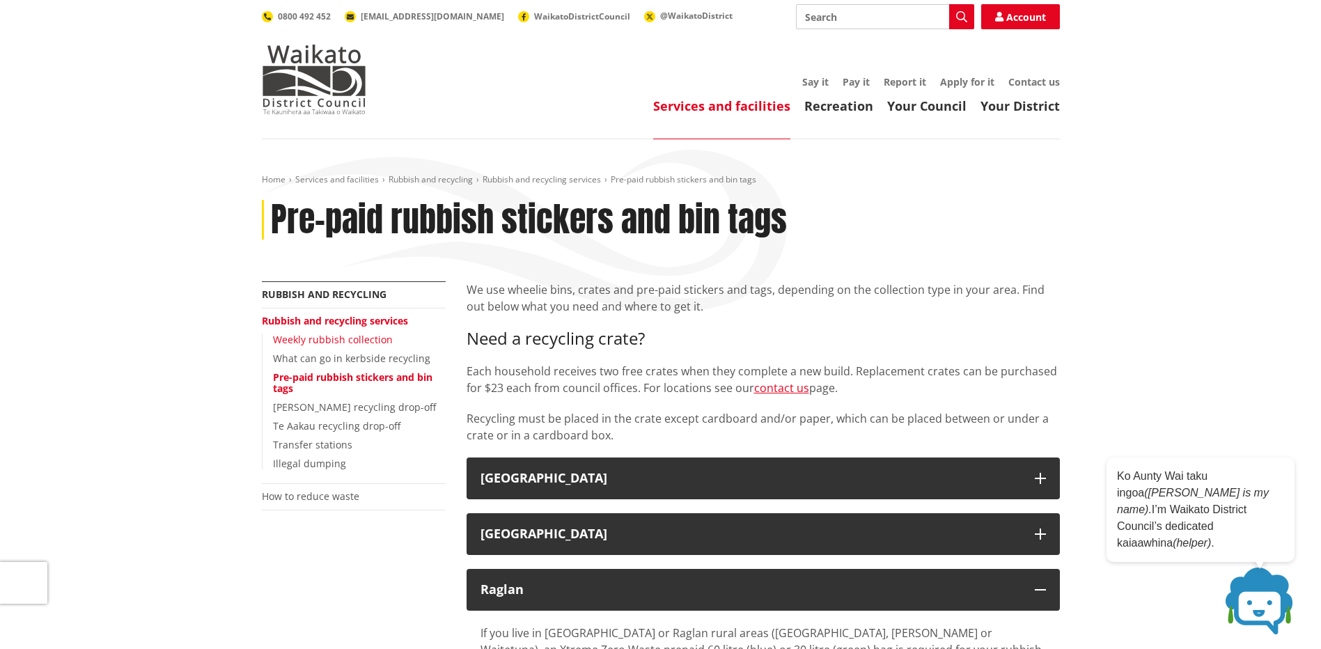
click at [332, 336] on link "Weekly rubbish collection" at bounding box center [333, 339] width 120 height 13
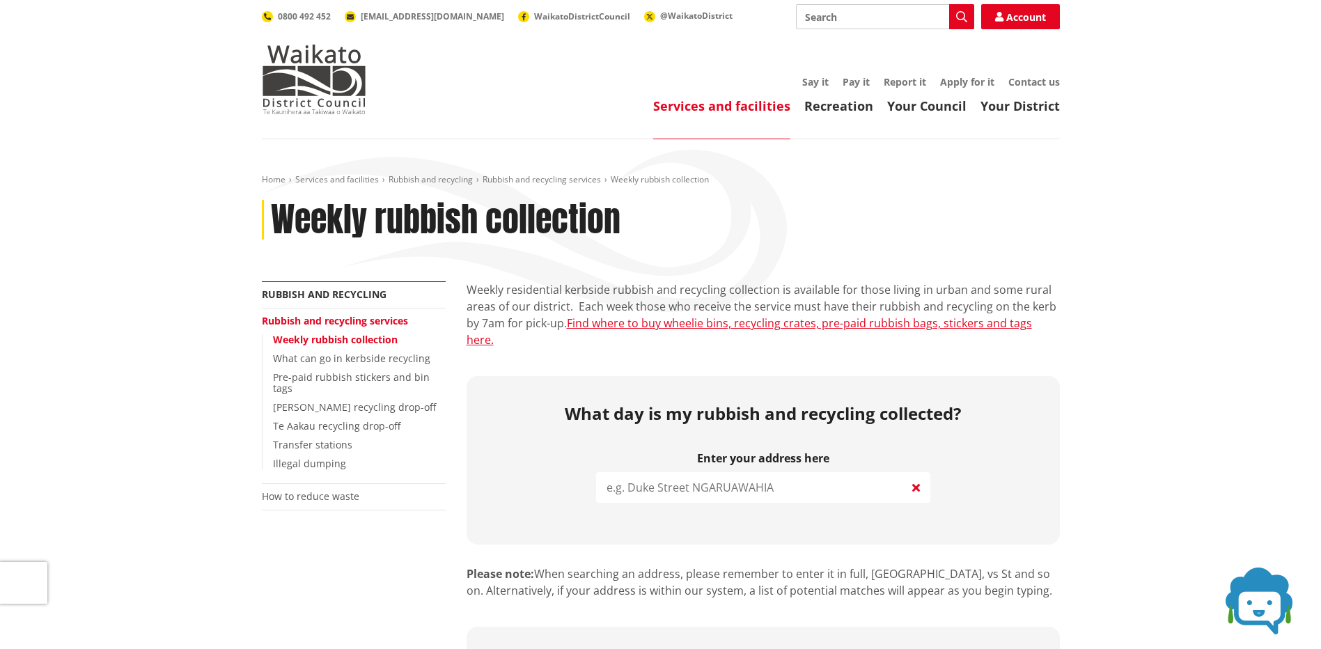
click at [708, 472] on input "search" at bounding box center [763, 487] width 334 height 31
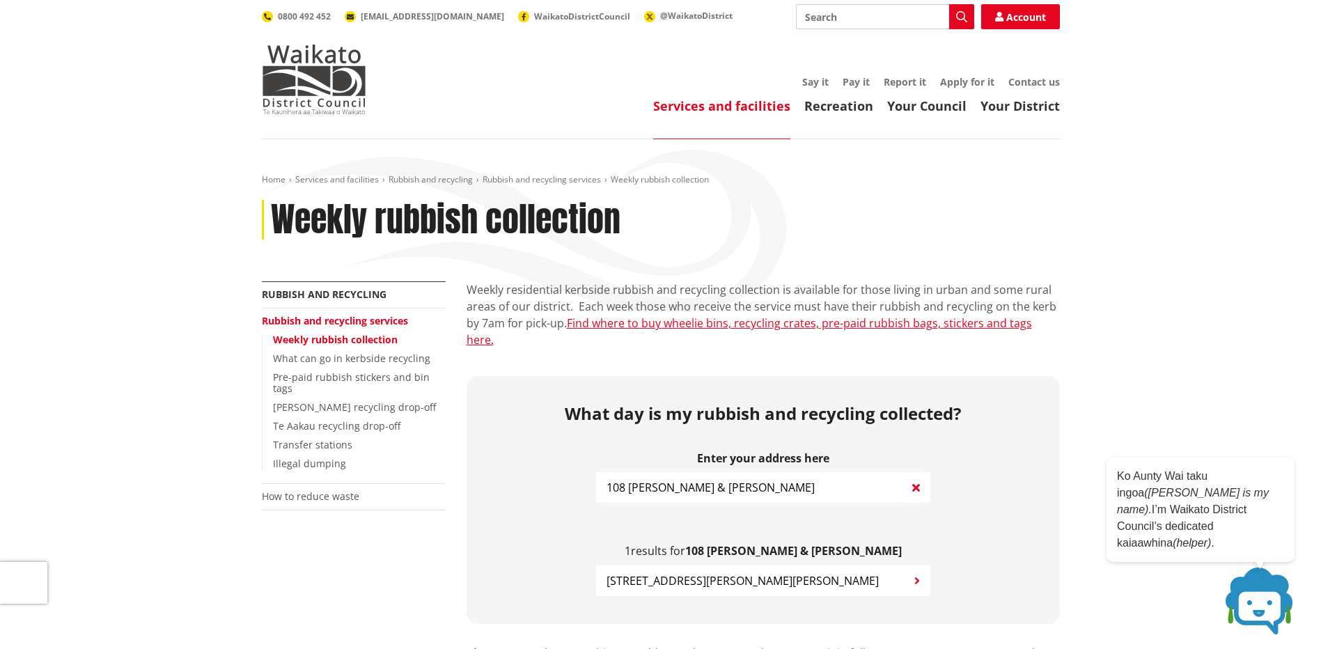
type input "108 [PERSON_NAME] & [PERSON_NAME]"
click at [777, 572] on span "[STREET_ADDRESS][PERSON_NAME][PERSON_NAME]" at bounding box center [743, 580] width 272 height 17
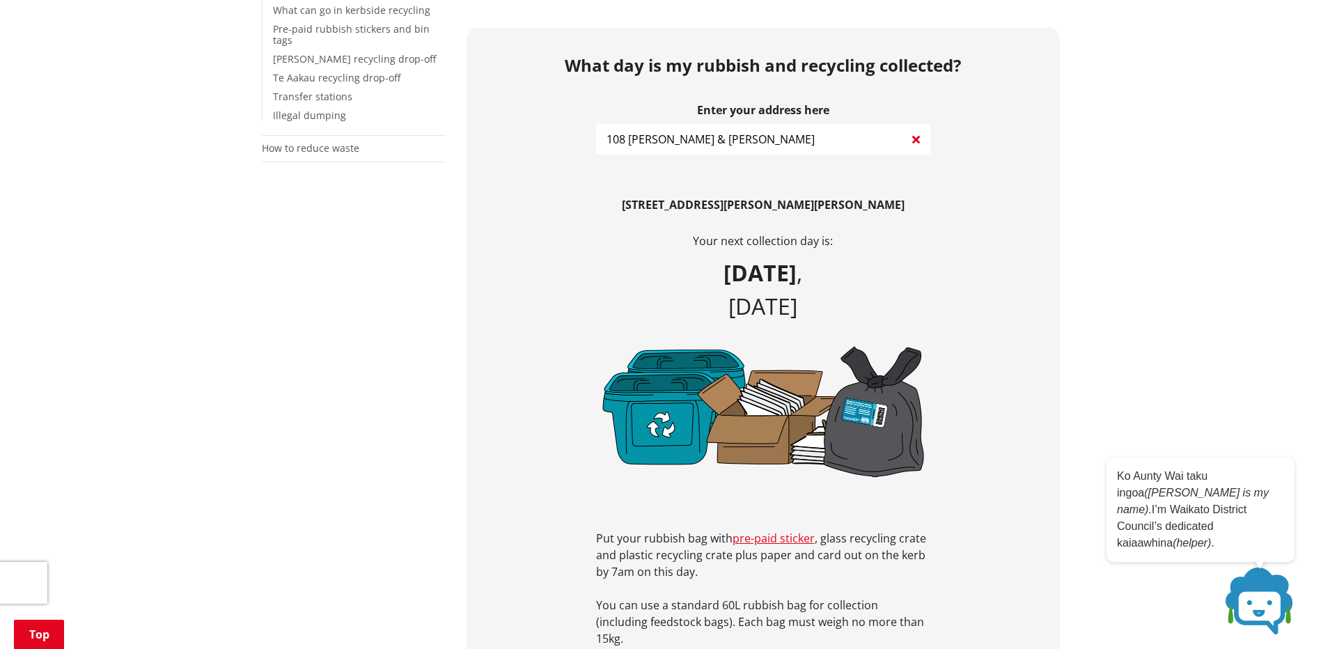
scroll to position [487, 0]
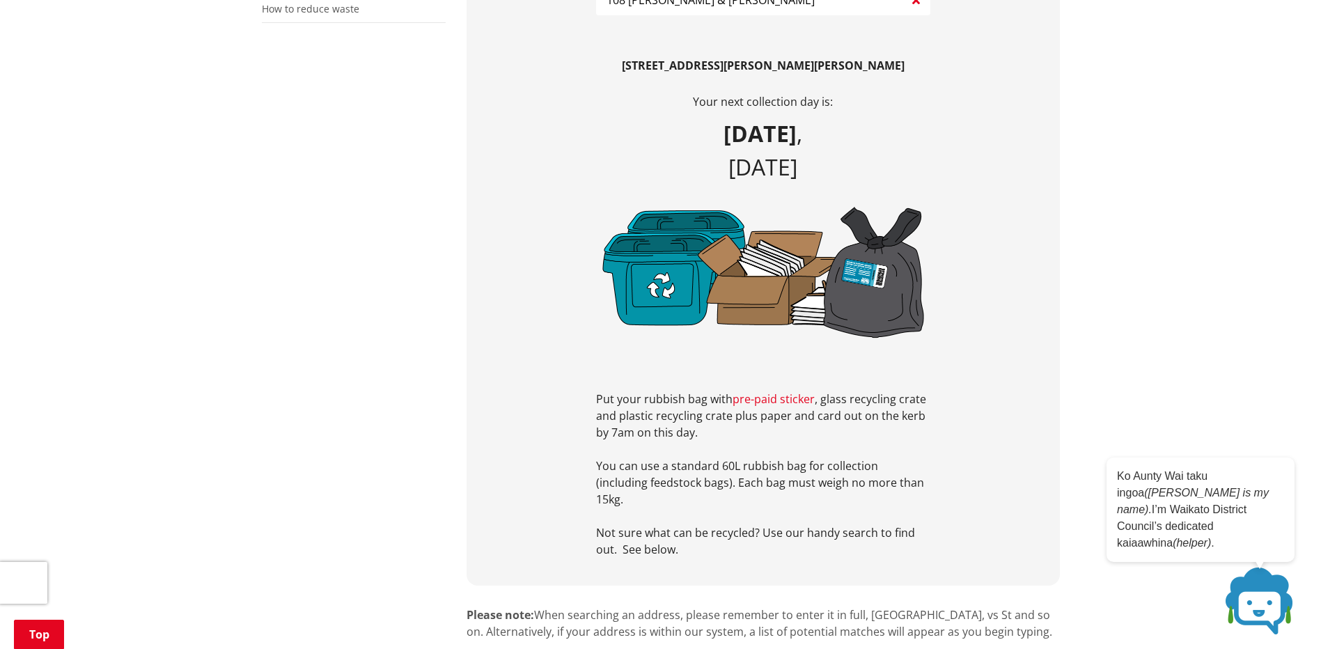
click at [772, 391] on link "pre-paid sticker" at bounding box center [774, 398] width 82 height 15
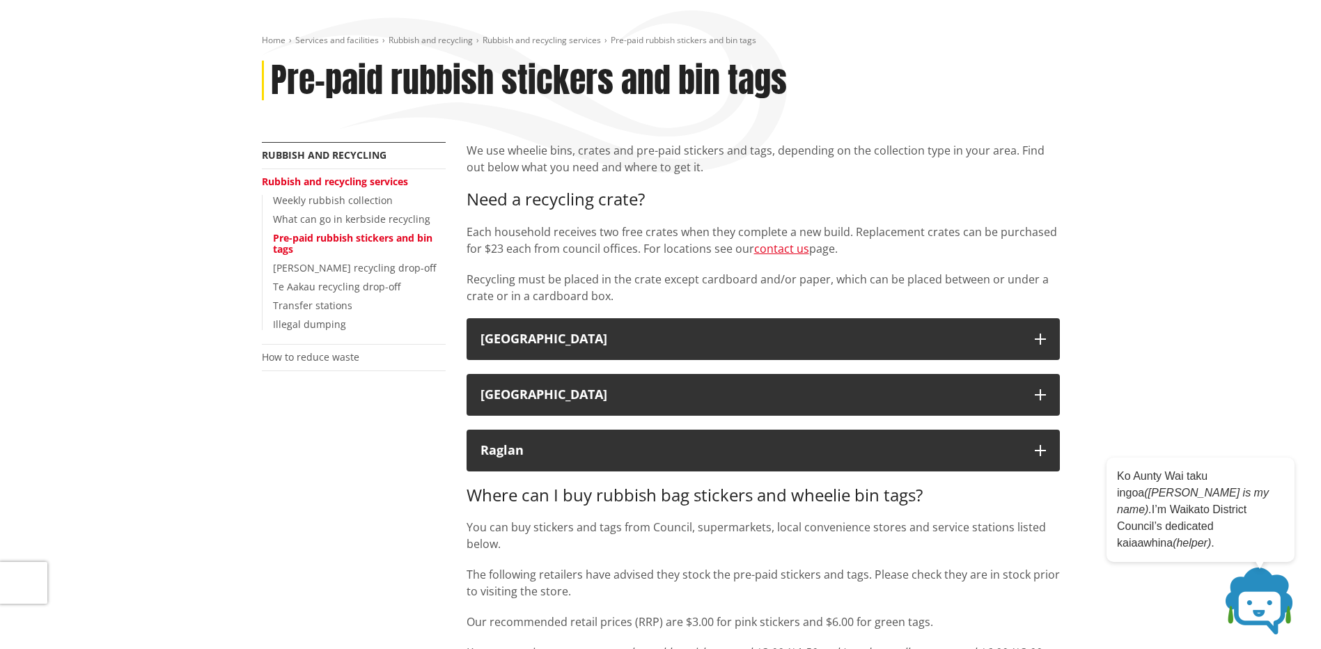
scroll to position [70, 0]
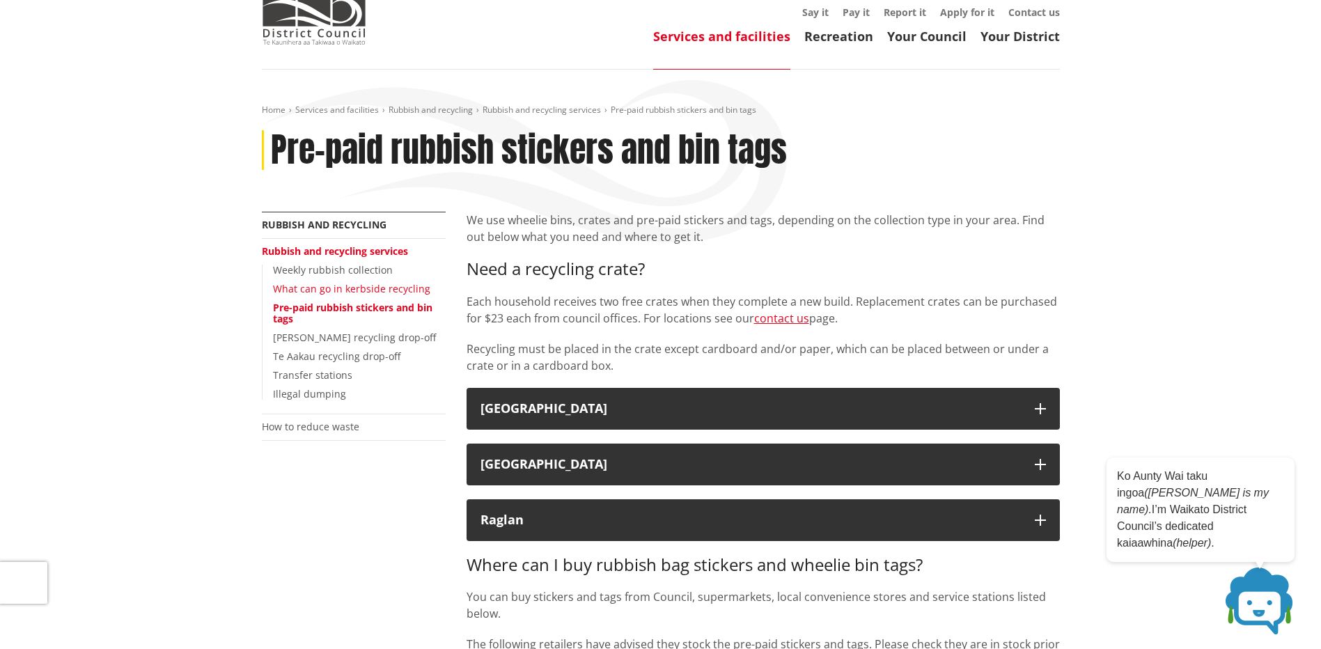
click at [395, 289] on link "What can go in kerbside recycling" at bounding box center [351, 288] width 157 height 13
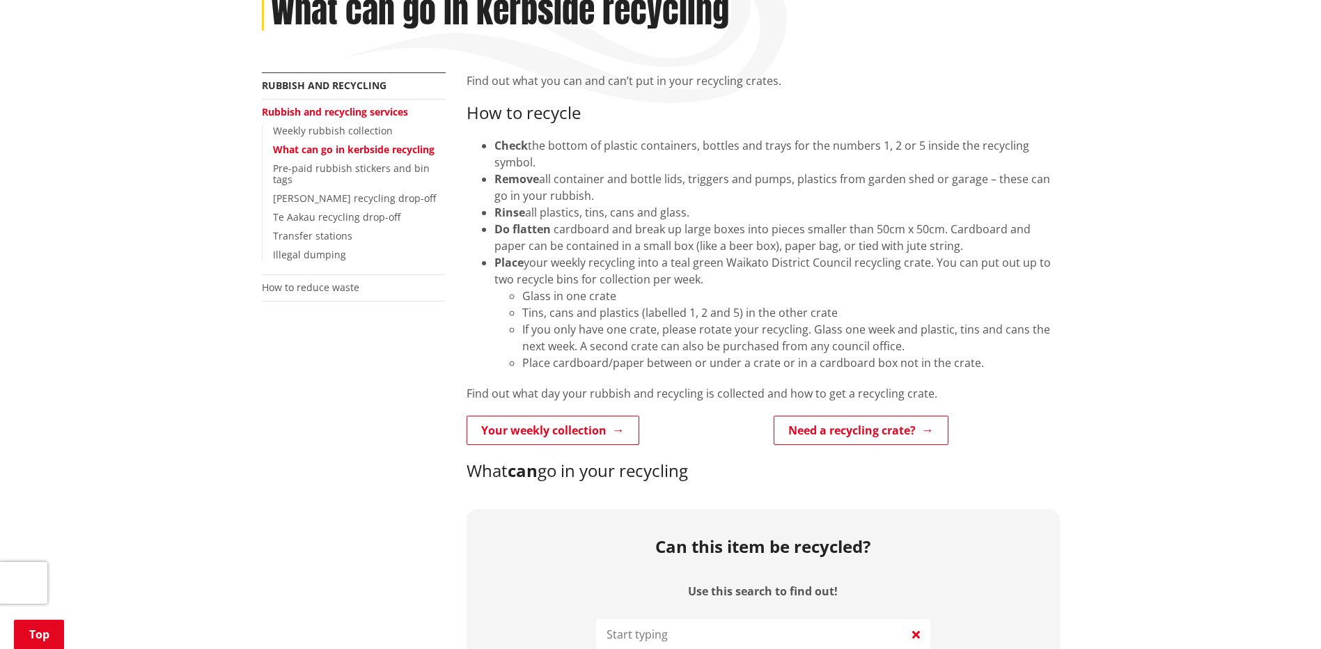
scroll to position [139, 0]
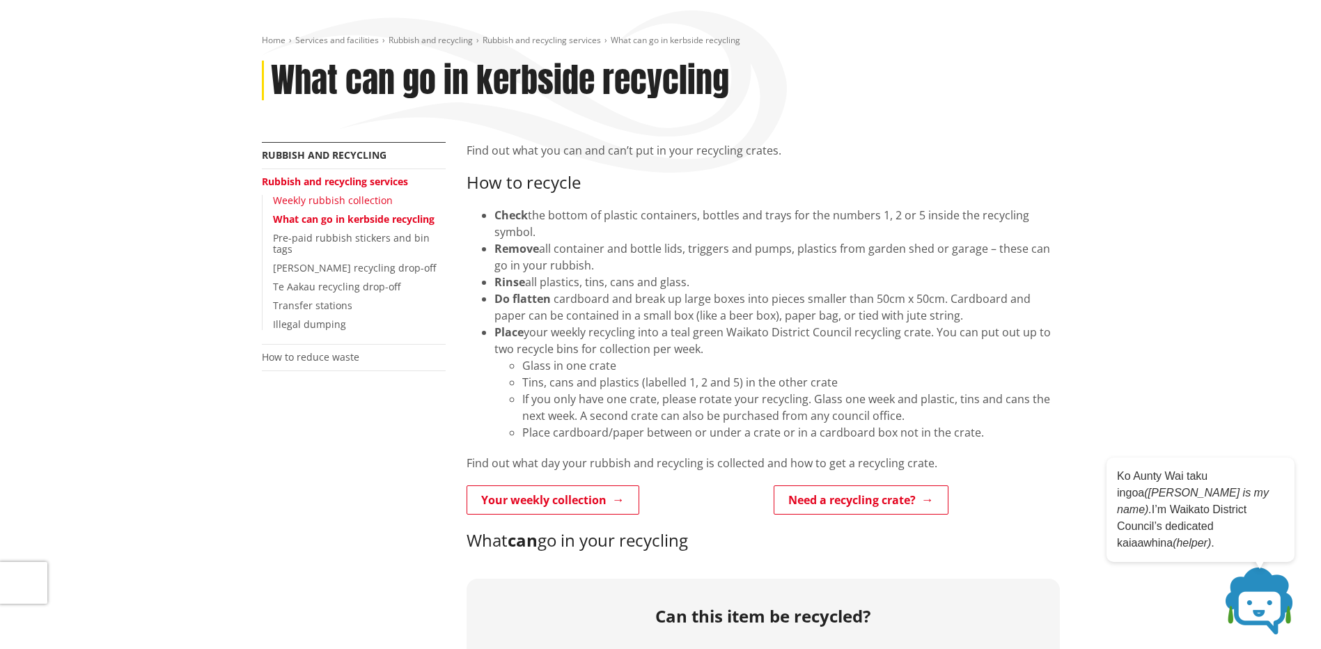
click at [375, 201] on link "Weekly rubbish collection" at bounding box center [333, 200] width 120 height 13
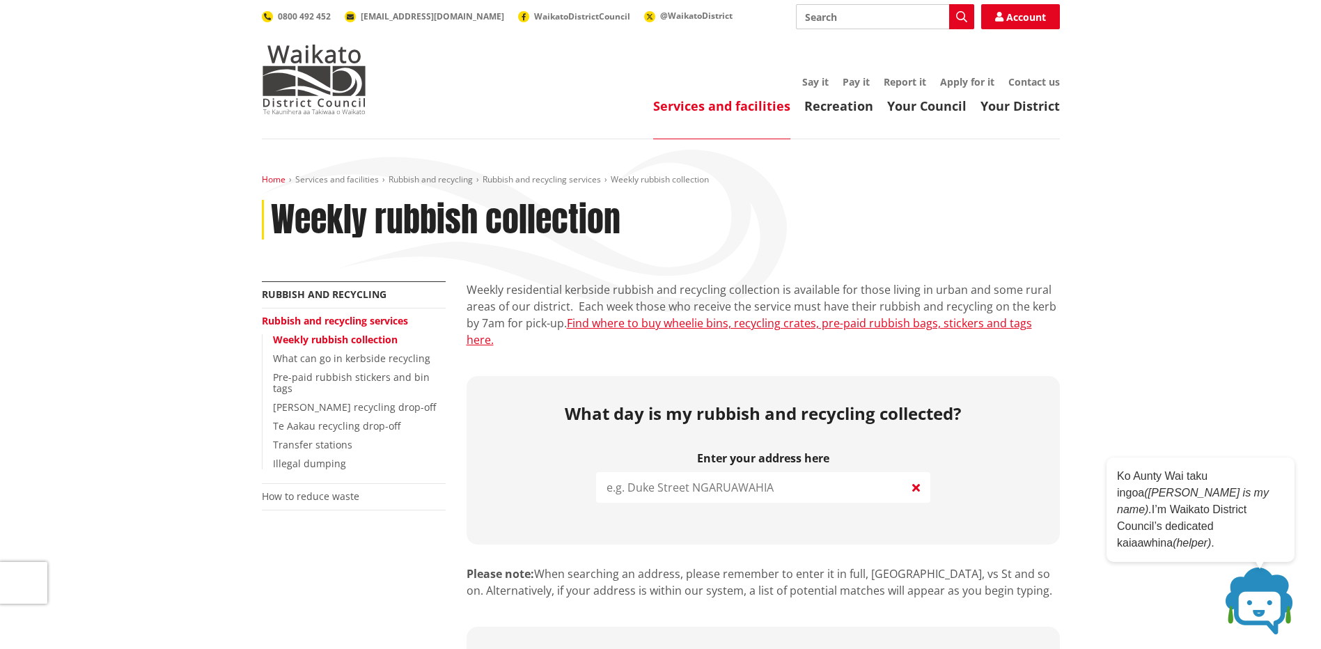
click at [272, 181] on link "Home" at bounding box center [274, 179] width 24 height 12
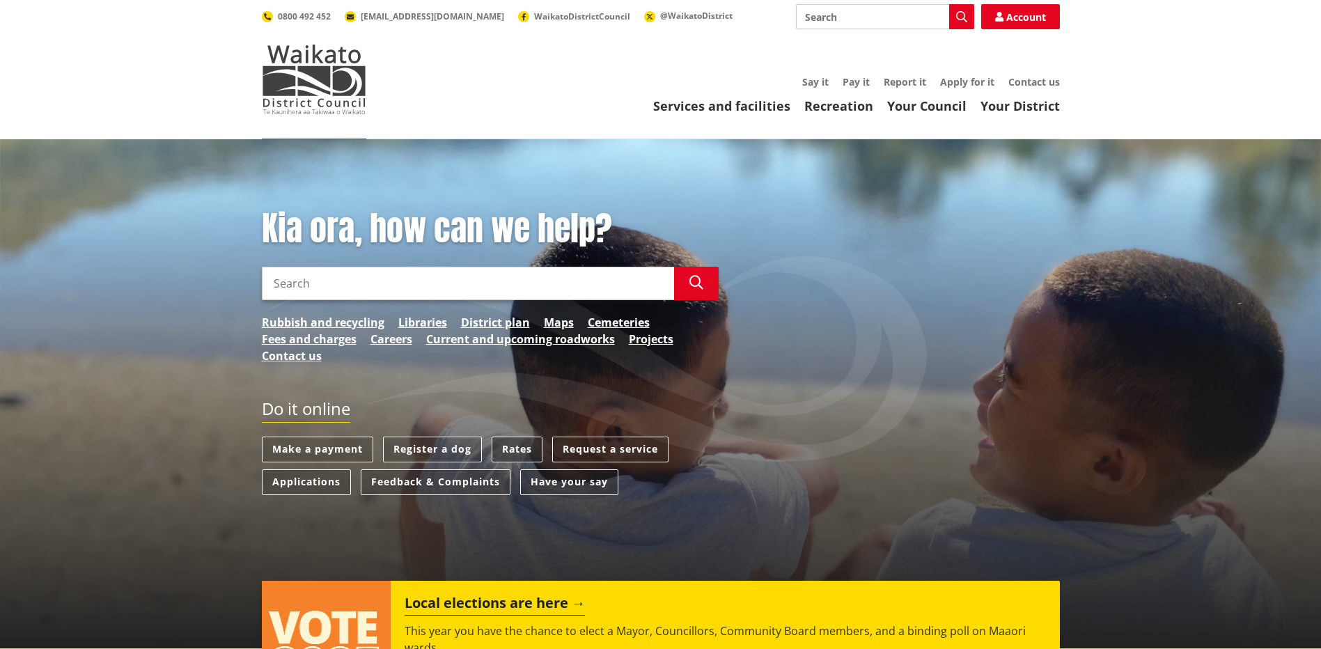
click at [519, 446] on link "Rates" at bounding box center [517, 450] width 51 height 26
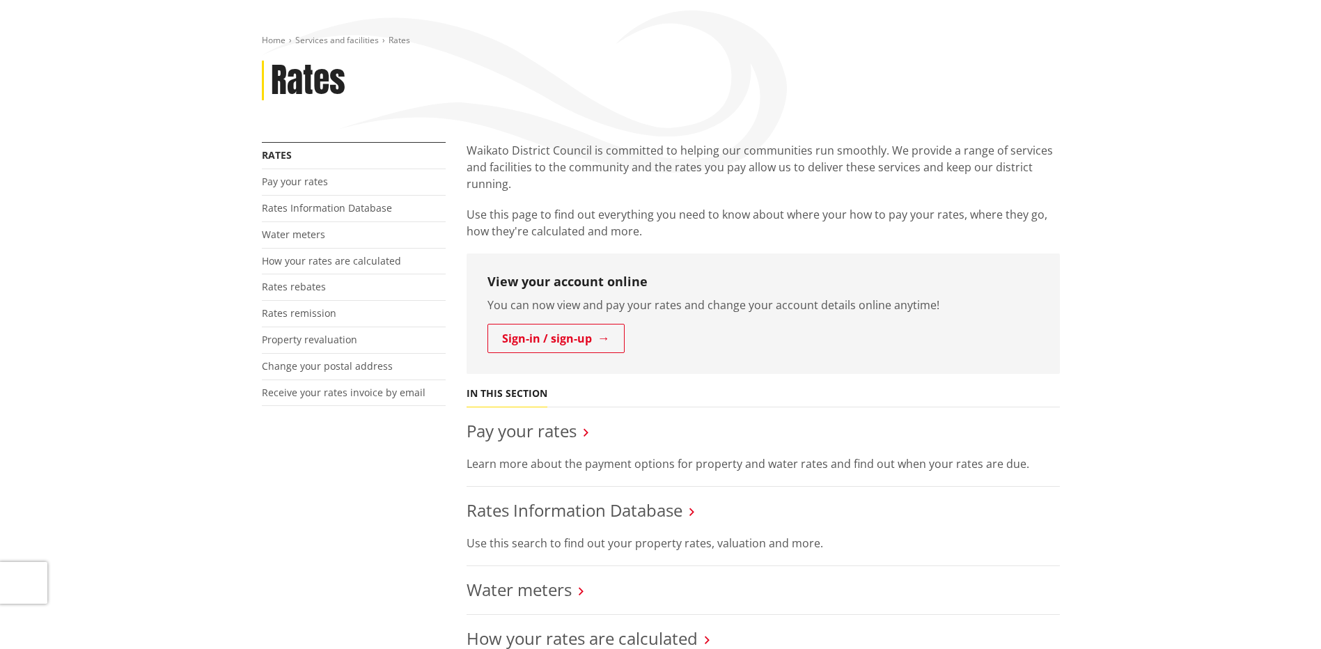
scroll to position [209, 0]
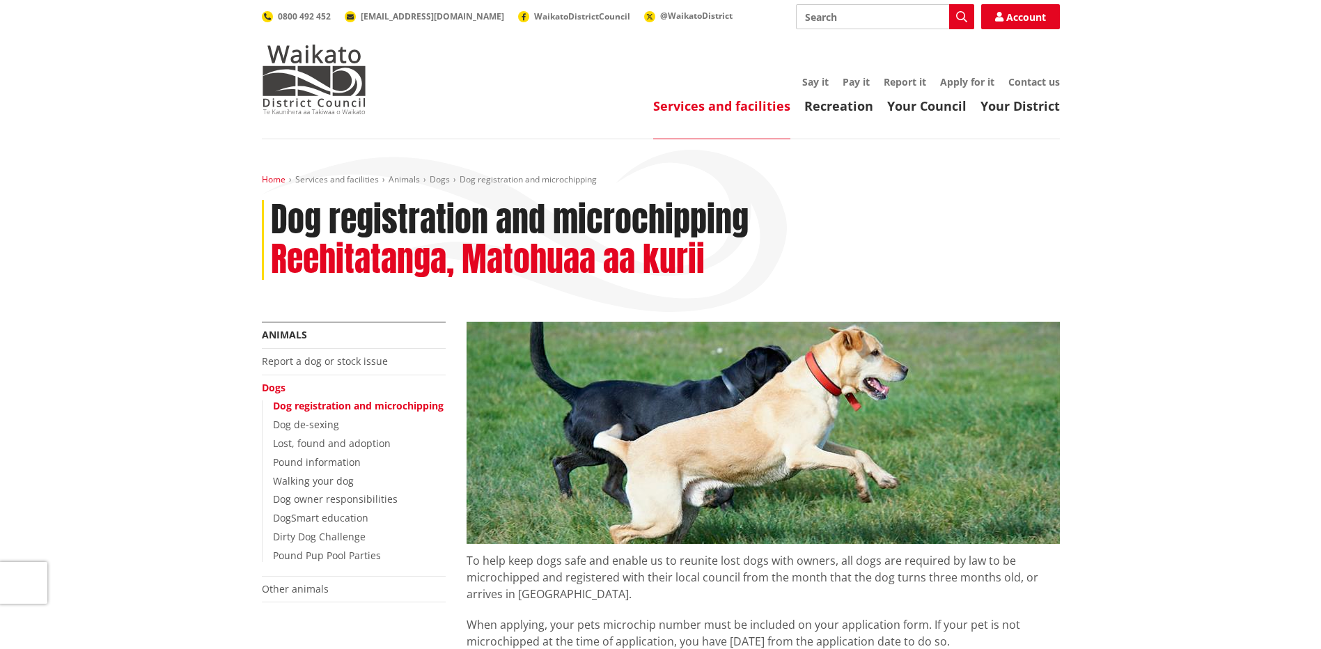
click at [273, 179] on link "Home" at bounding box center [274, 179] width 24 height 12
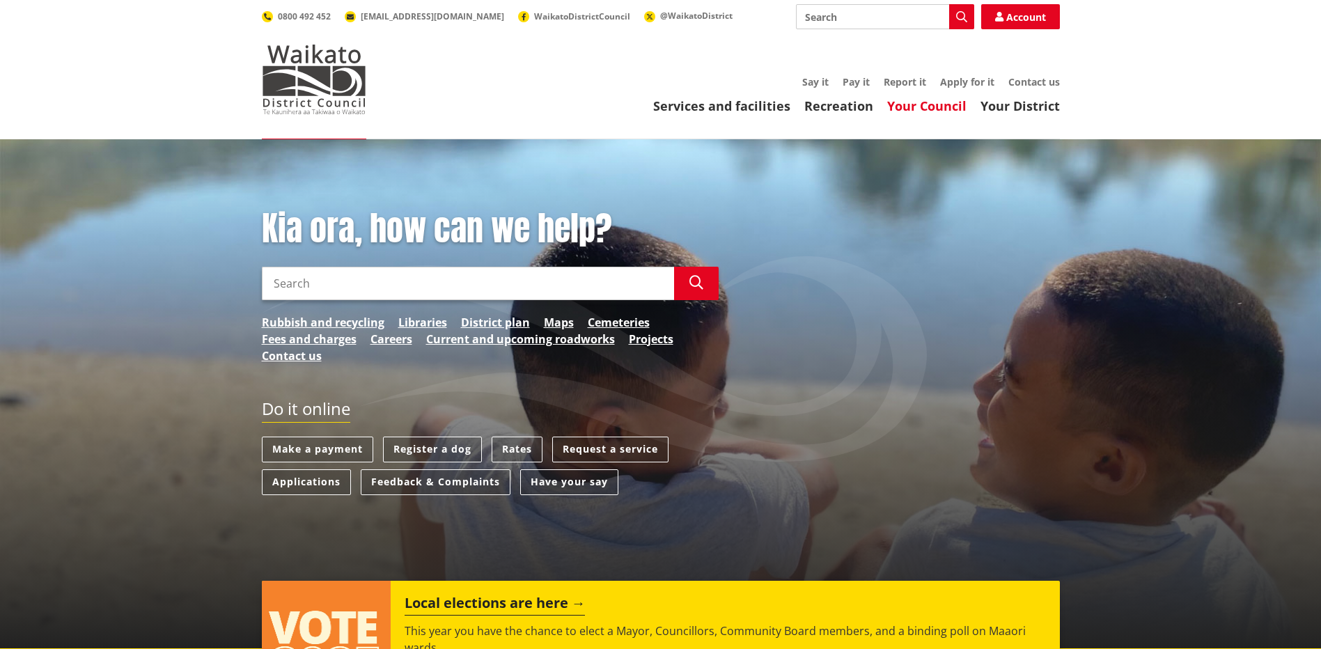
click at [902, 109] on link "Your Council" at bounding box center [926, 105] width 79 height 17
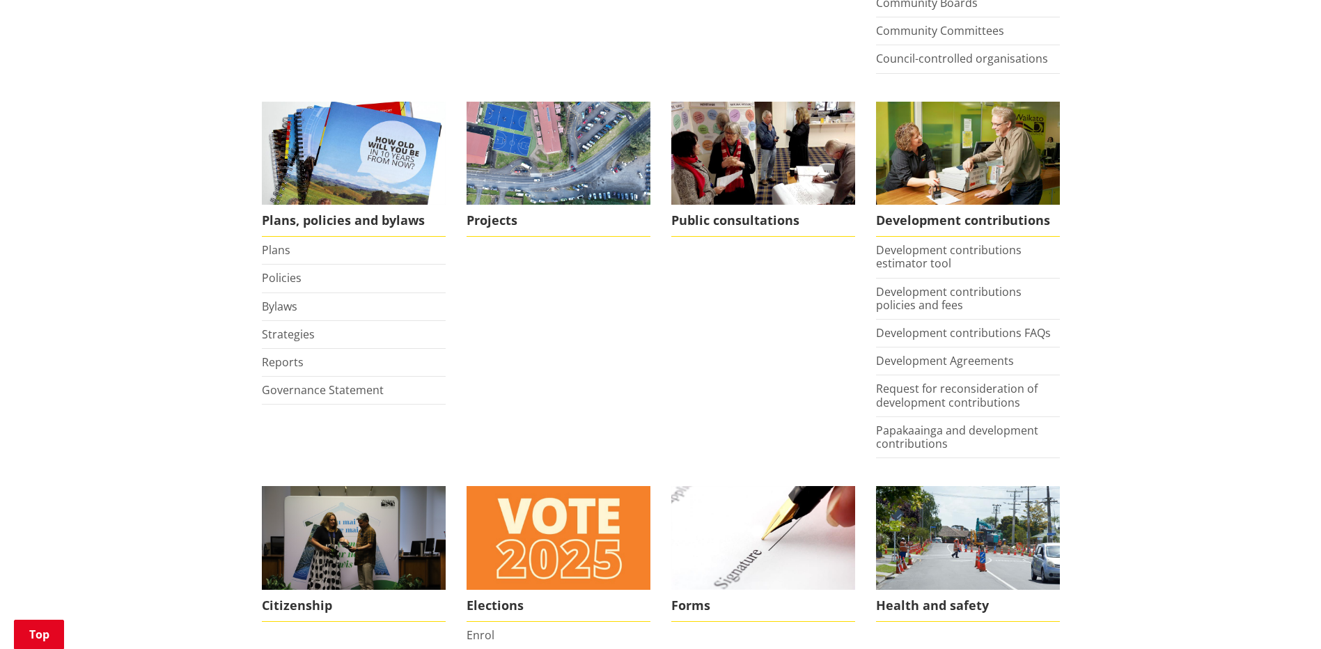
scroll to position [696, 0]
